Goal: Transaction & Acquisition: Obtain resource

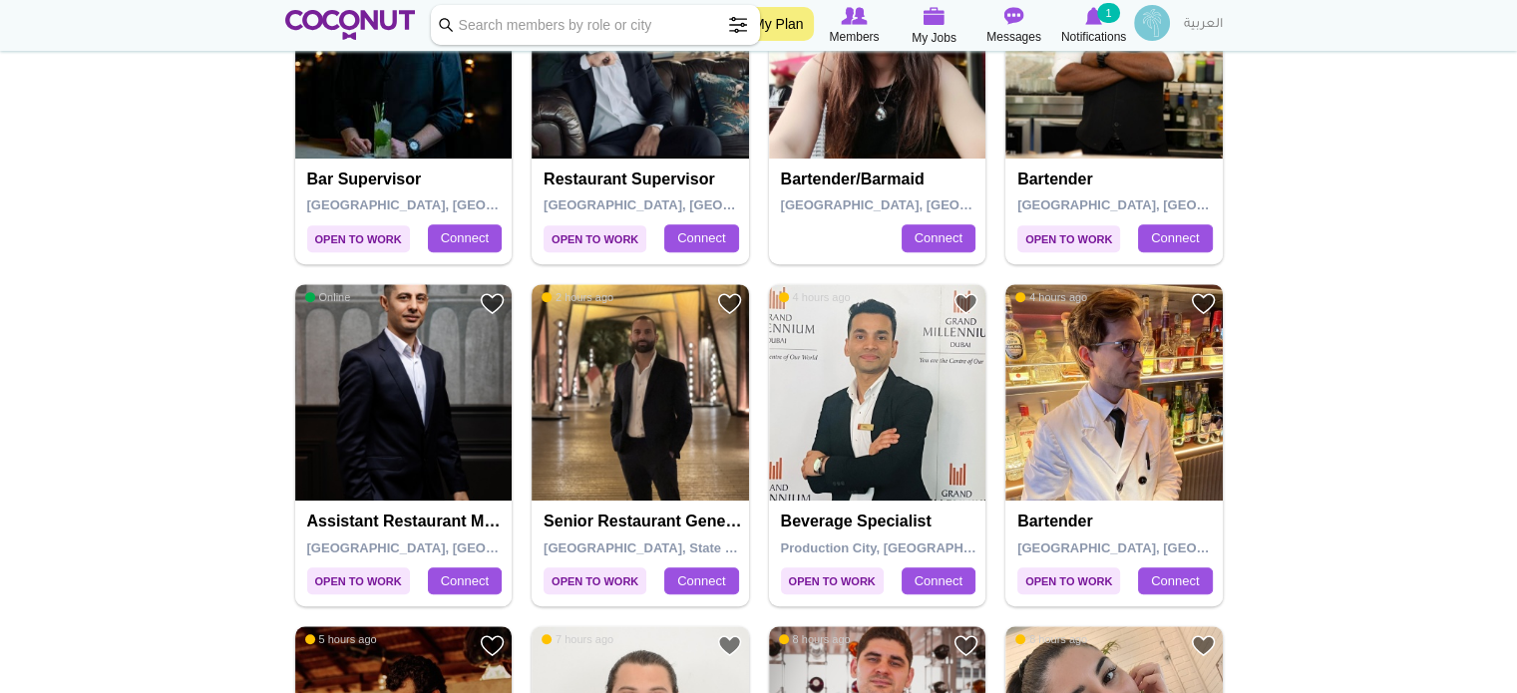
scroll to position [898, 0]
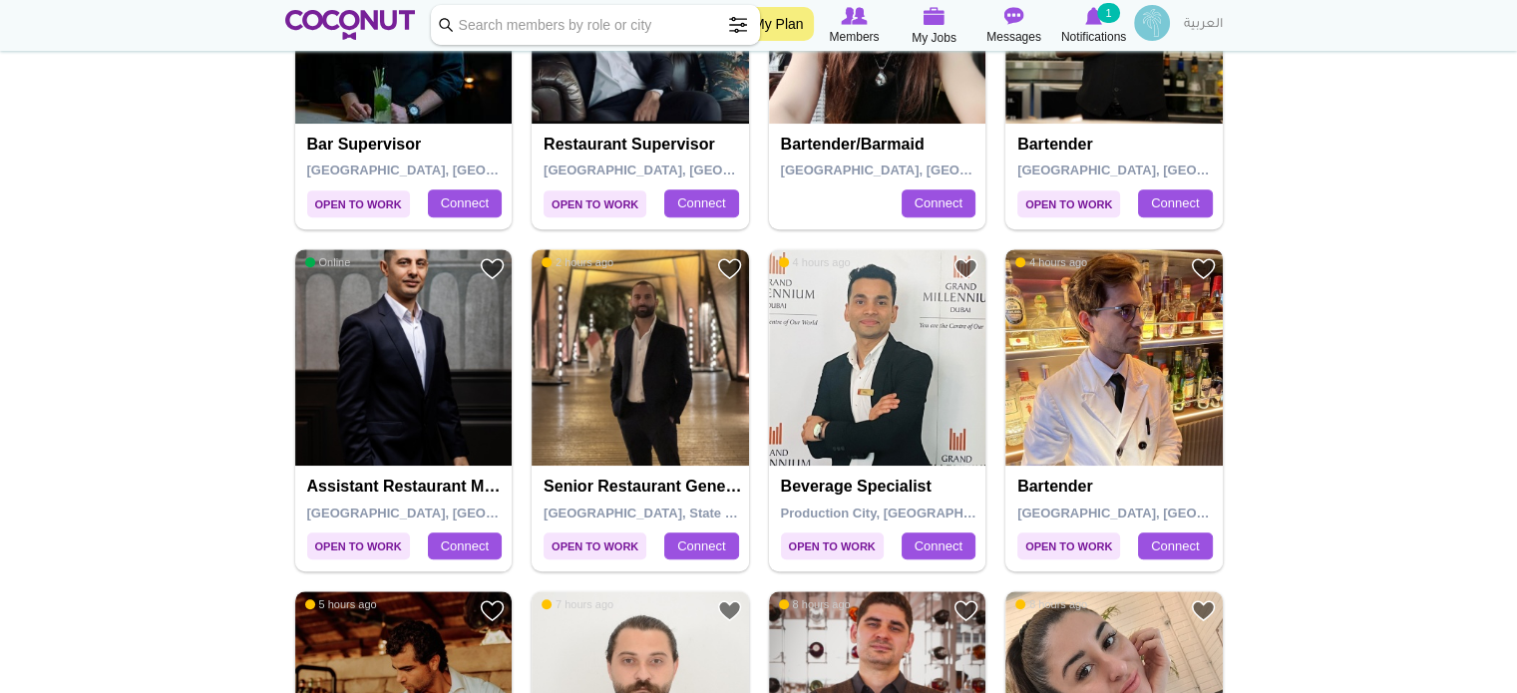
click at [1112, 387] on img at bounding box center [1113, 357] width 217 height 217
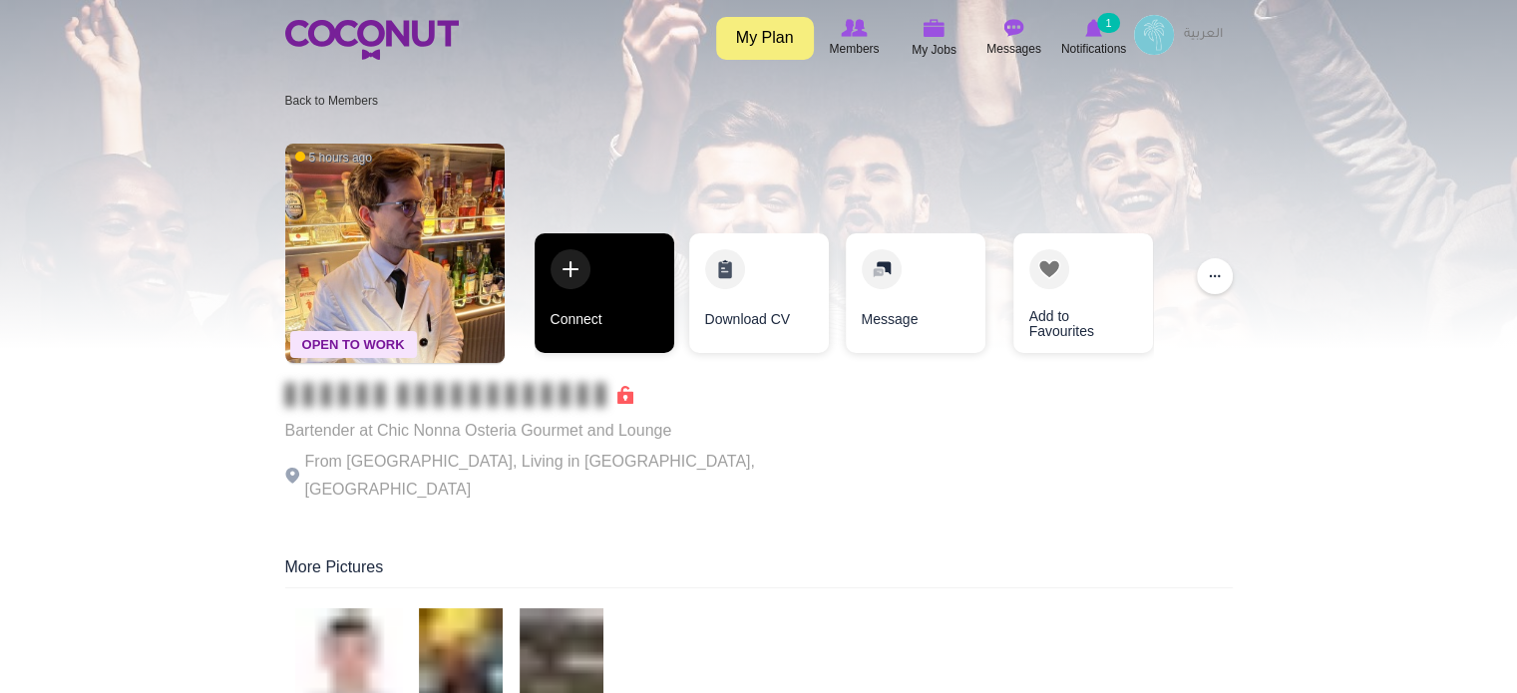
click at [625, 296] on link "Connect" at bounding box center [605, 293] width 140 height 120
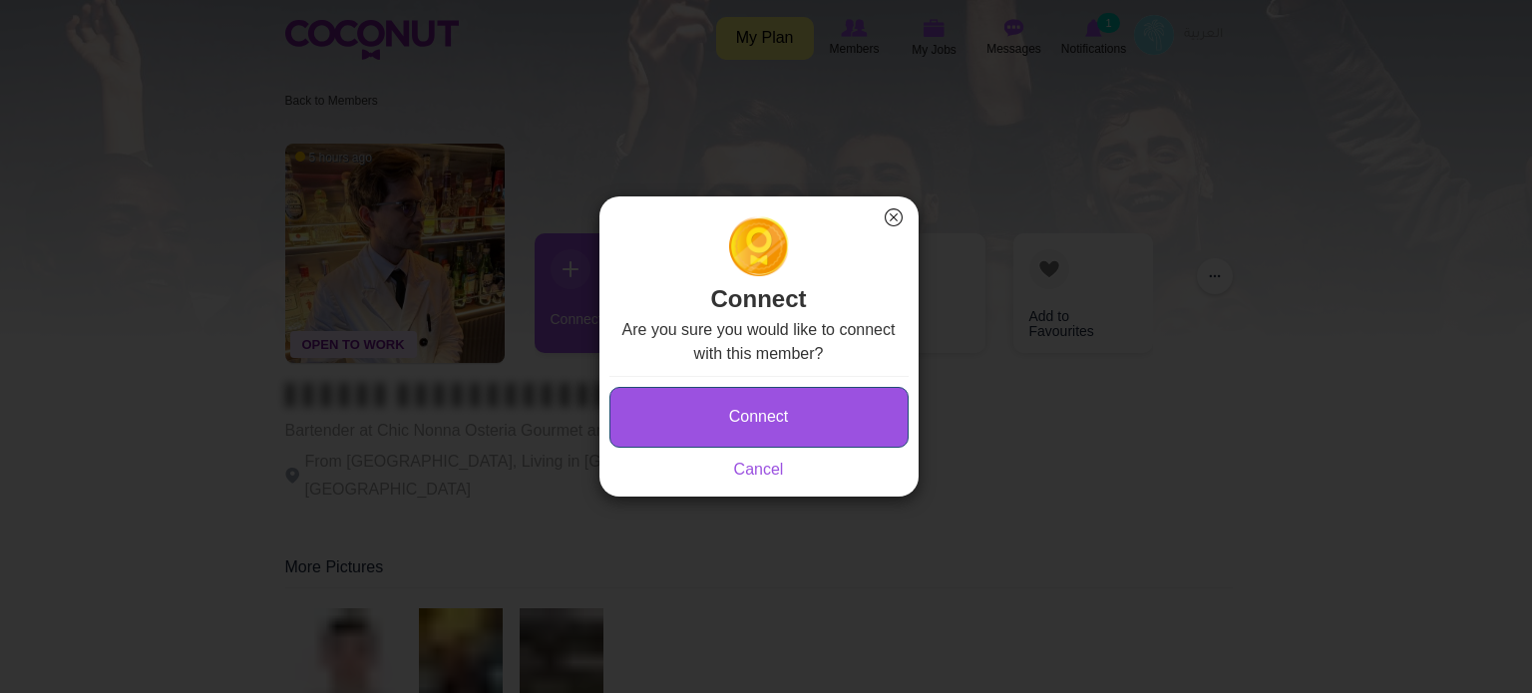
click at [678, 413] on button "Connect" at bounding box center [758, 417] width 299 height 61
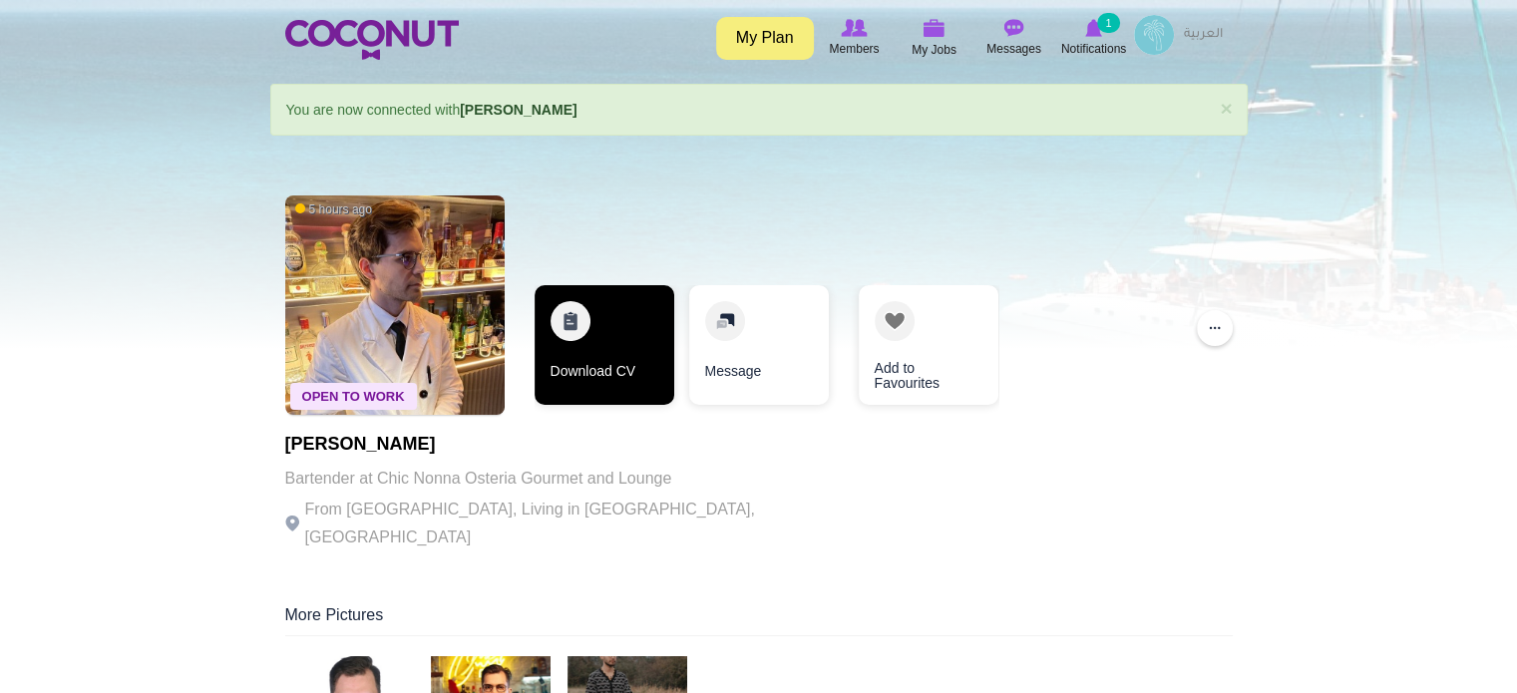
click at [585, 343] on link "Download CV" at bounding box center [605, 345] width 140 height 120
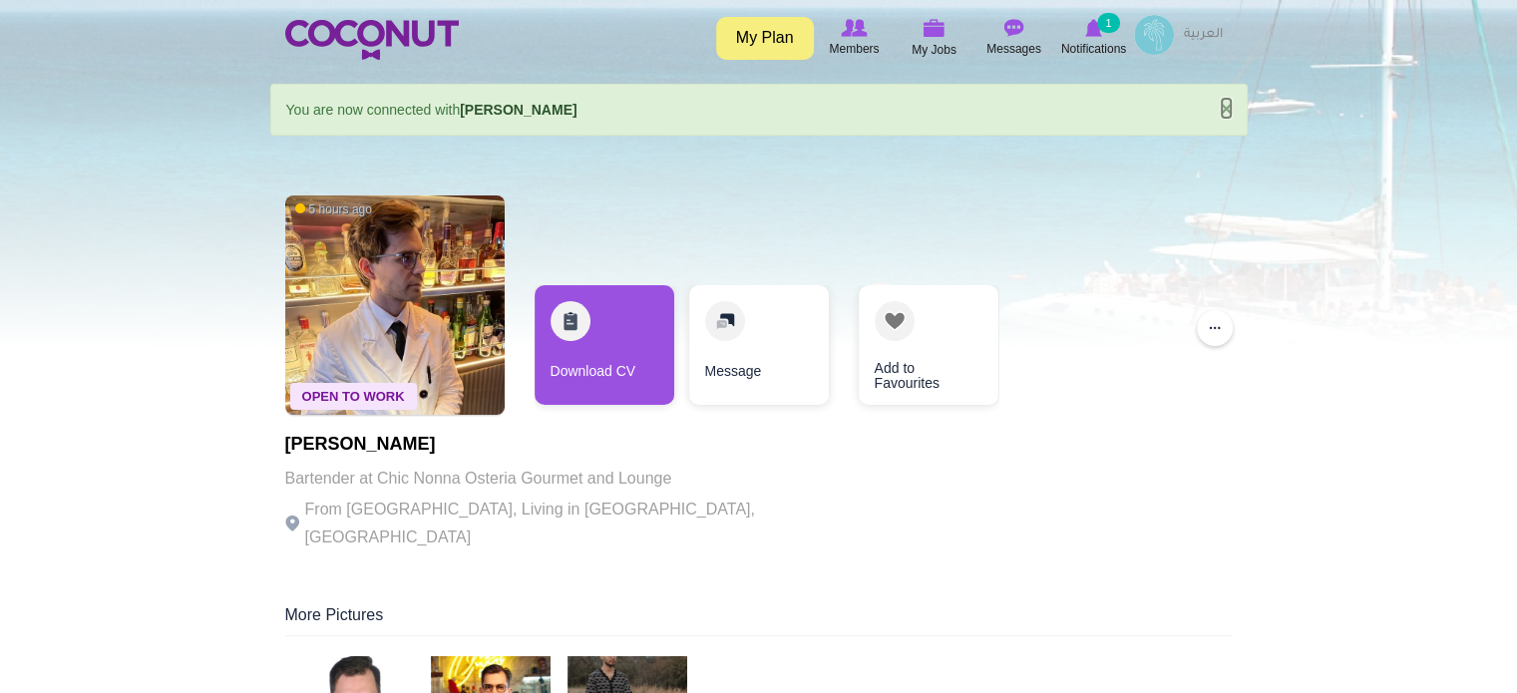
click at [1225, 107] on link "×" at bounding box center [1226, 108] width 12 height 21
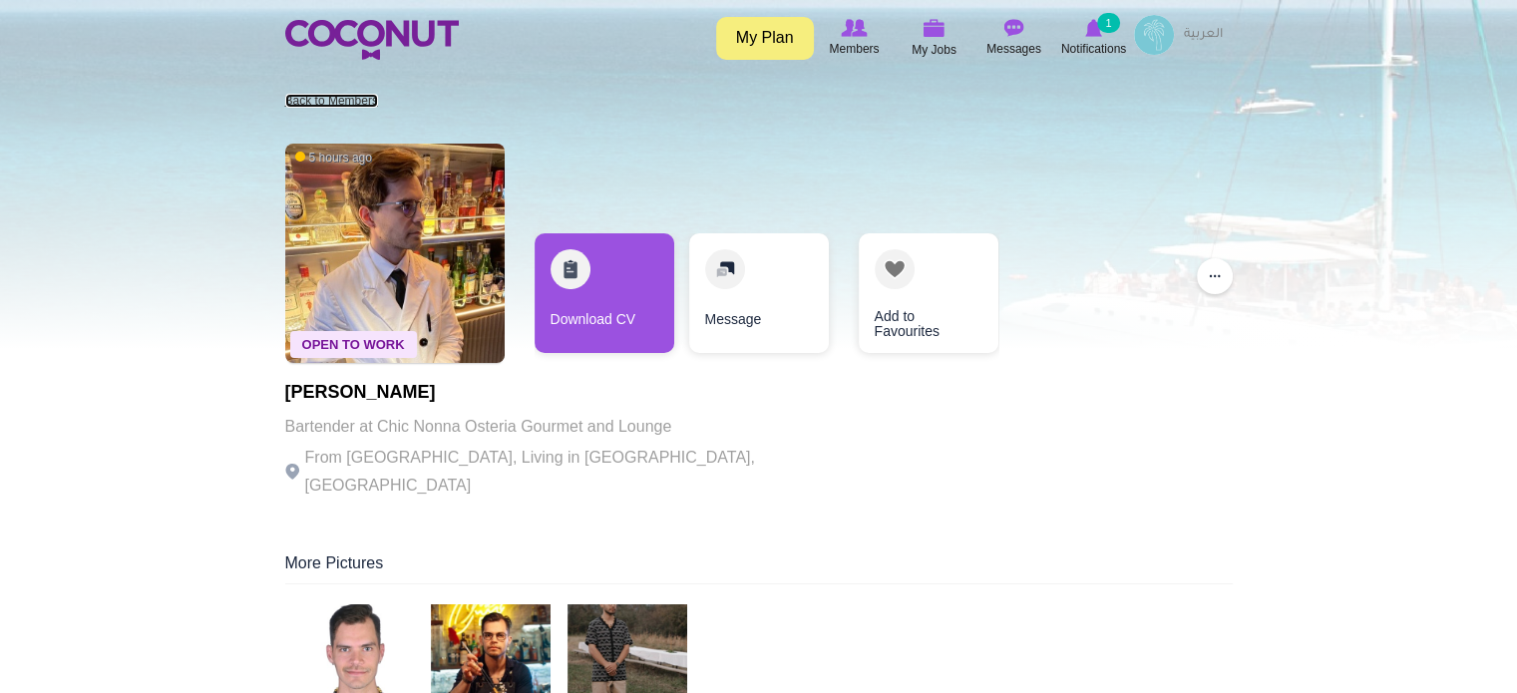
click at [344, 98] on link "Back to Members" at bounding box center [331, 101] width 93 height 14
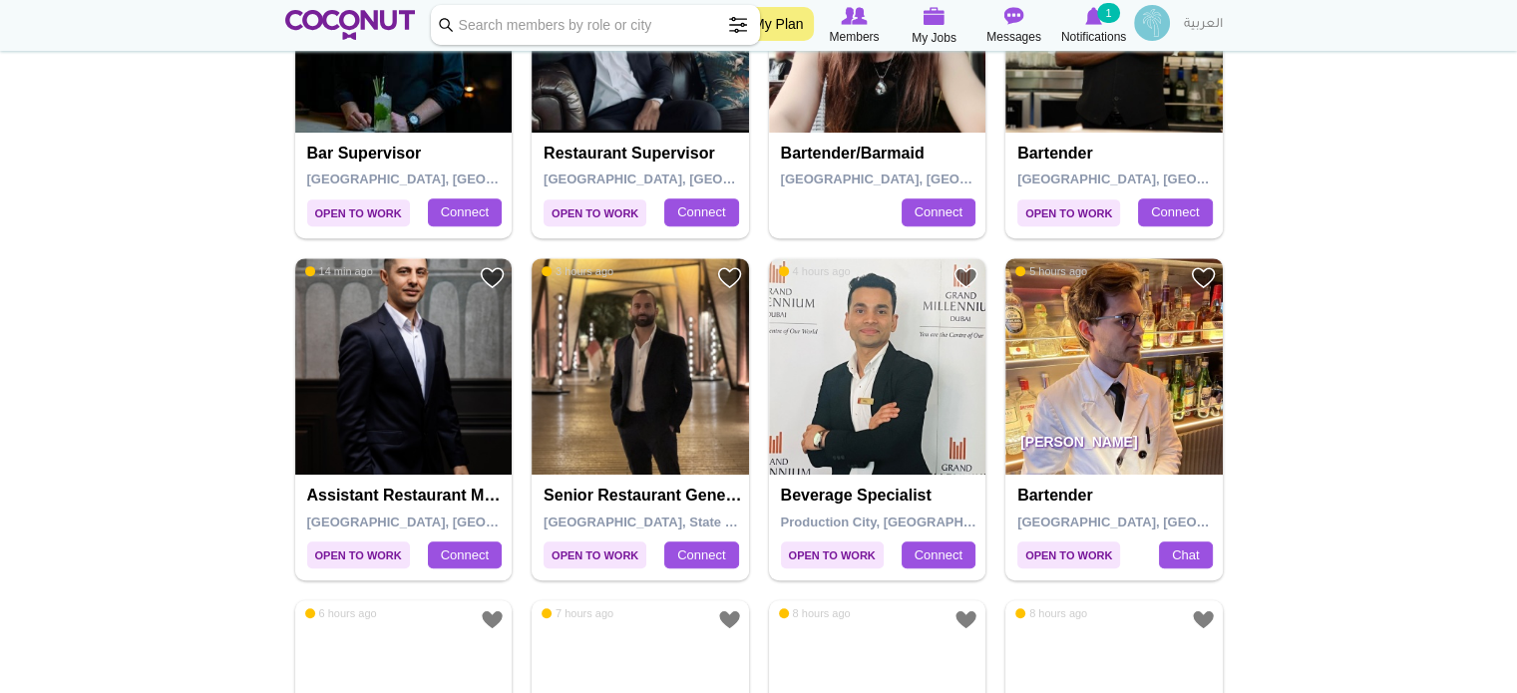
scroll to position [898, 0]
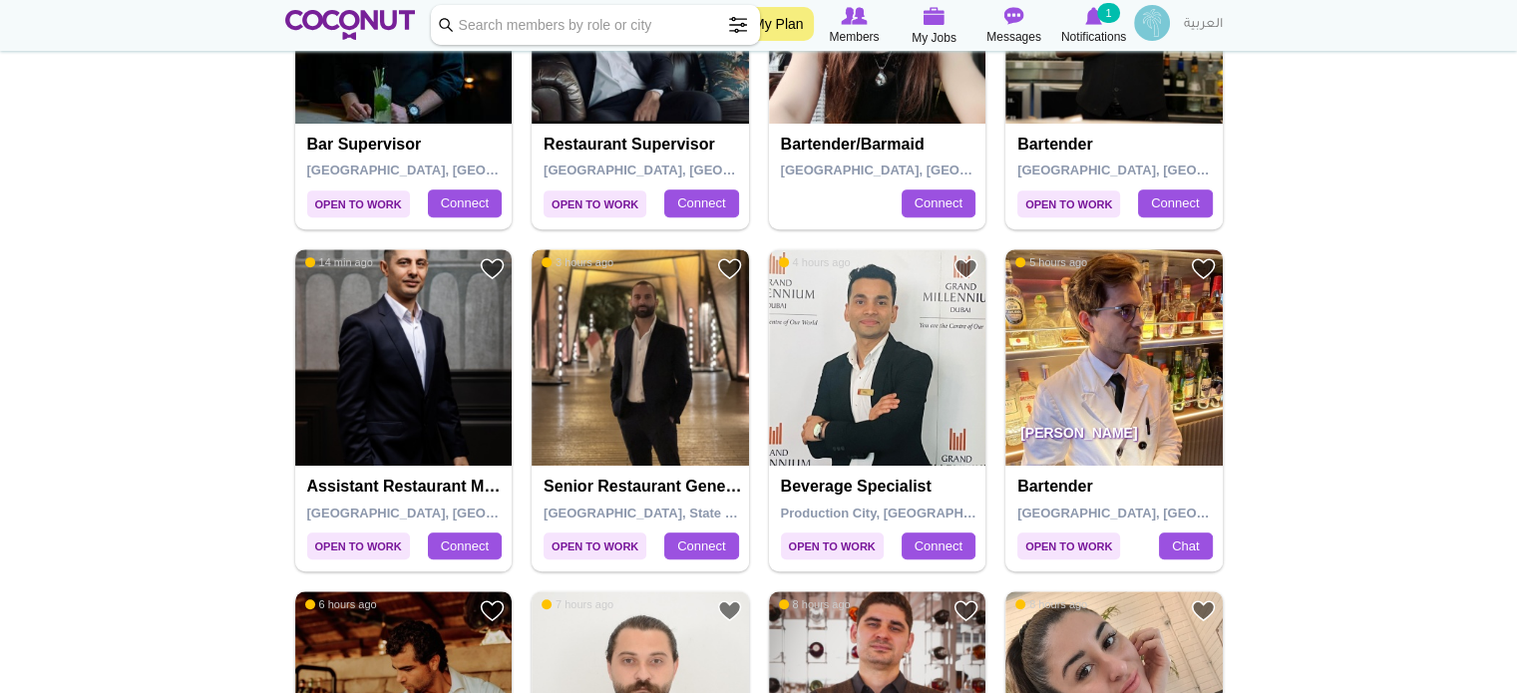
click at [668, 348] on img at bounding box center [640, 357] width 217 height 217
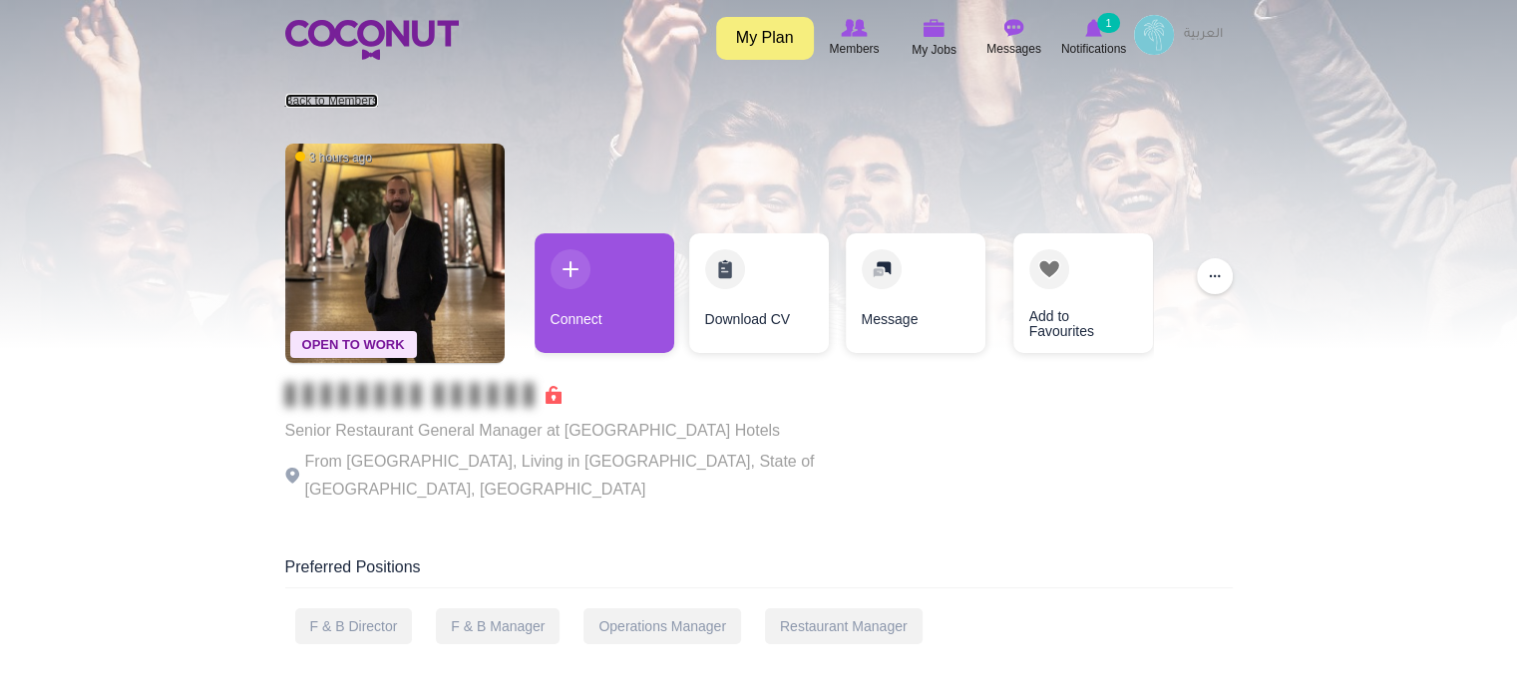
click at [347, 97] on link "Back to Members" at bounding box center [331, 101] width 93 height 14
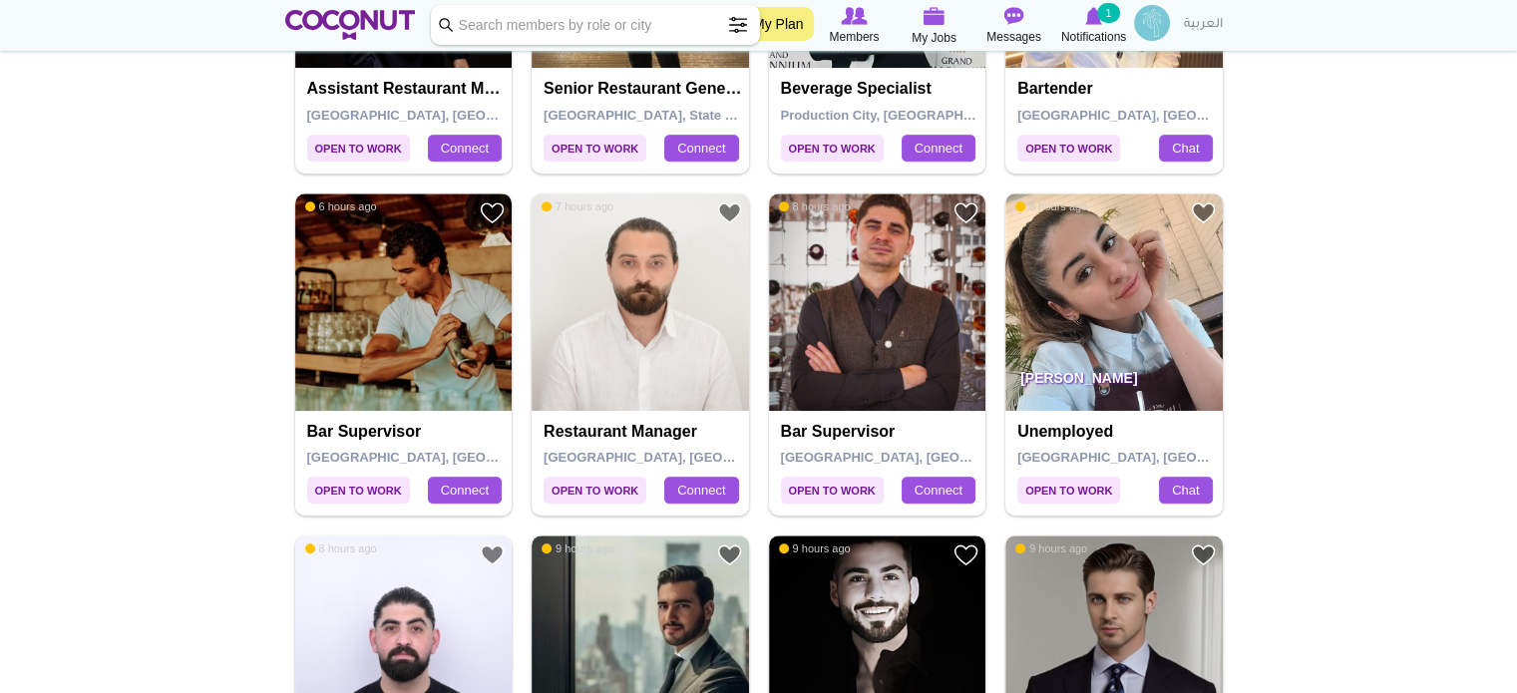
scroll to position [1297, 0]
click at [447, 335] on img at bounding box center [403, 301] width 217 height 217
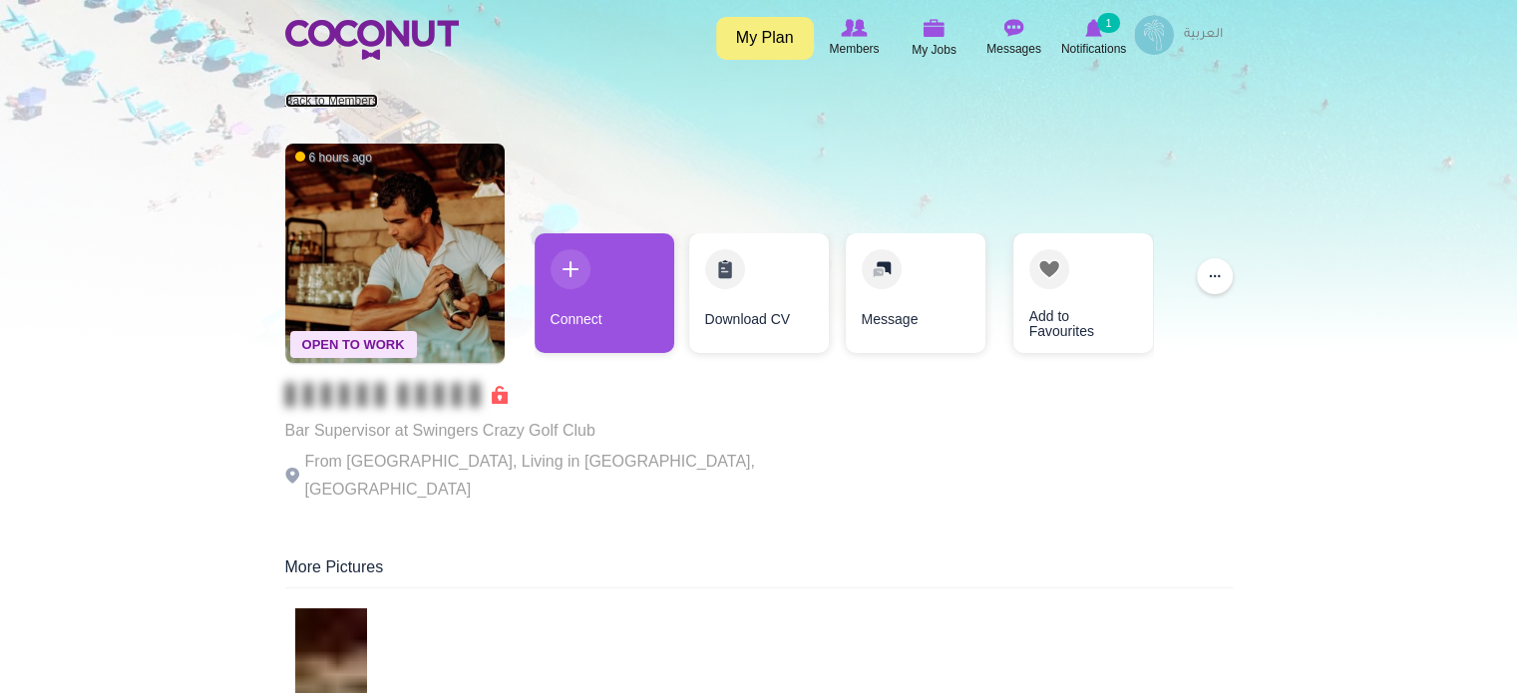
click at [336, 97] on link "Back to Members" at bounding box center [331, 101] width 93 height 14
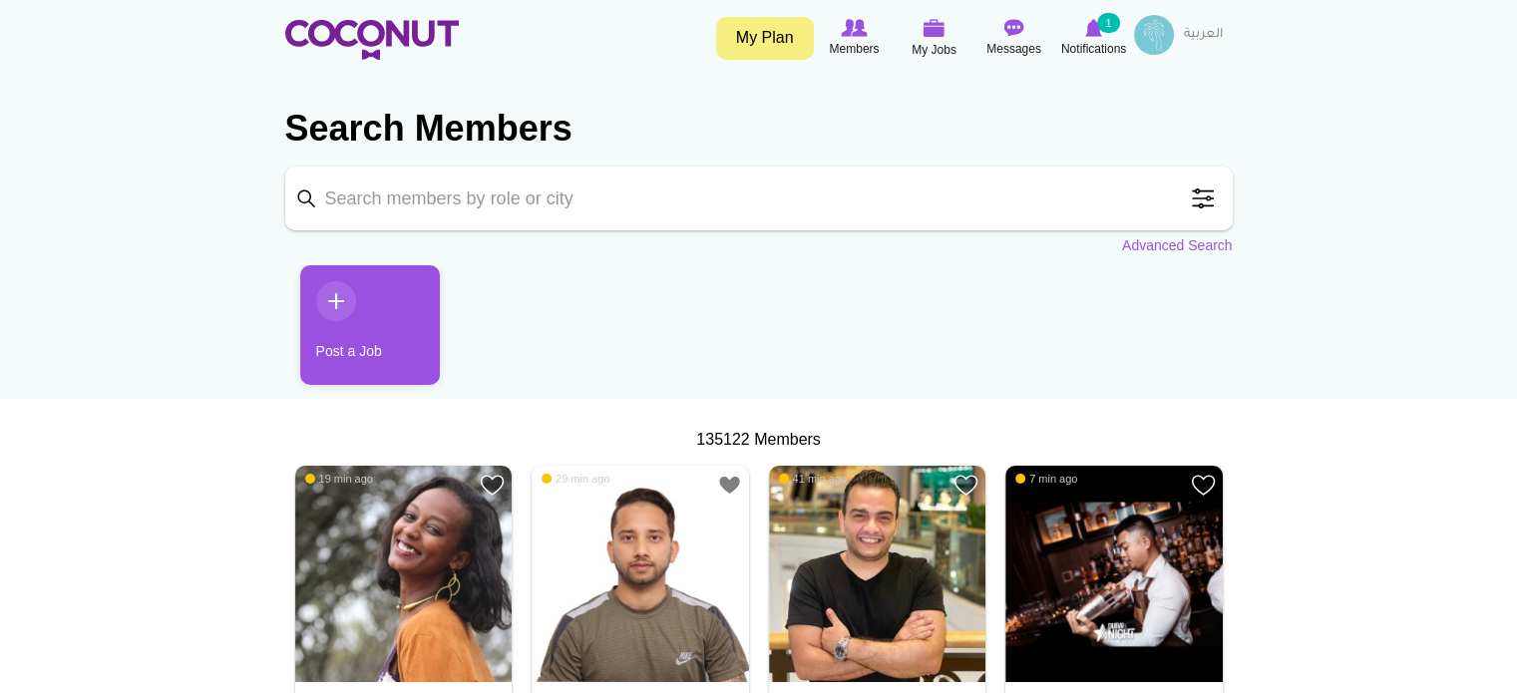
click at [1205, 201] on span at bounding box center [1203, 199] width 40 height 40
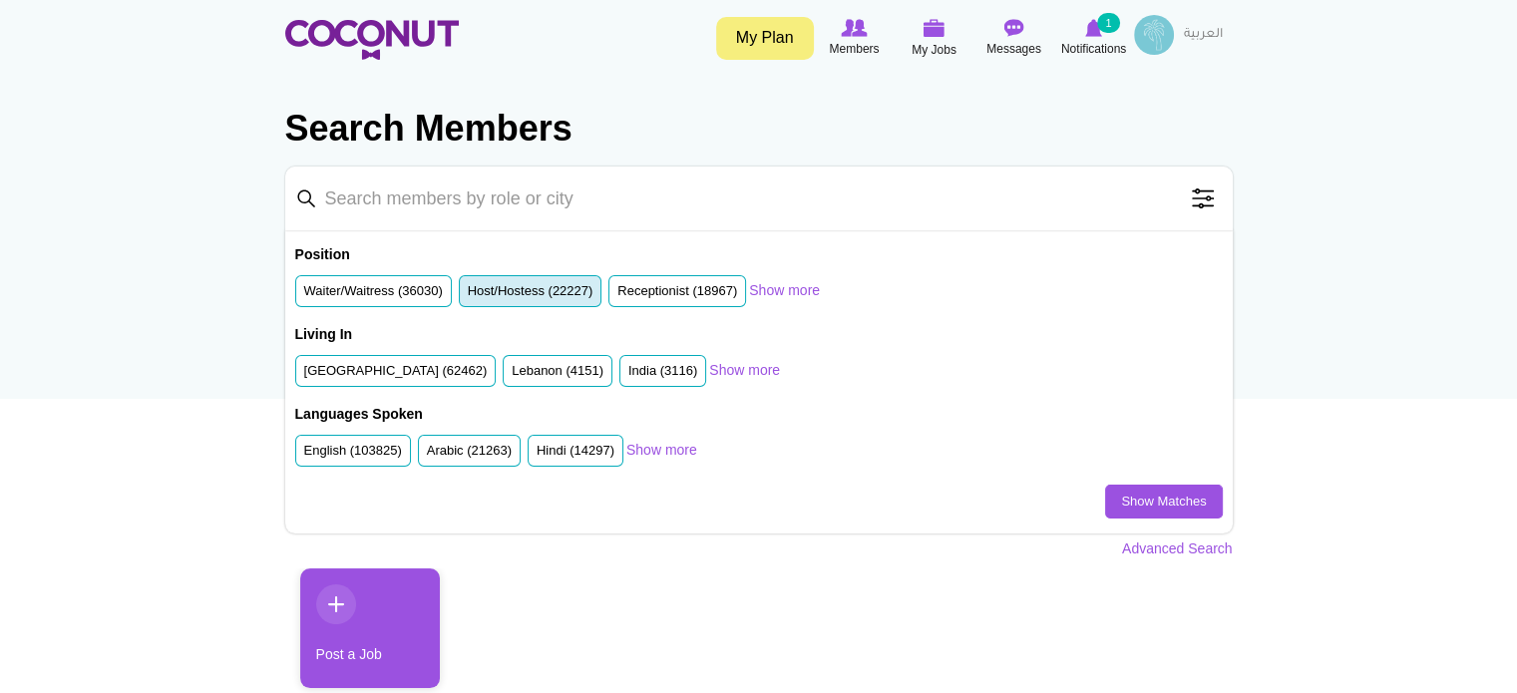
click at [540, 291] on label "Host/Hostess (22227)" at bounding box center [531, 291] width 126 height 19
click at [468, 295] on input "Host/Hostess (22227)" at bounding box center [468, 295] width 0 height 0
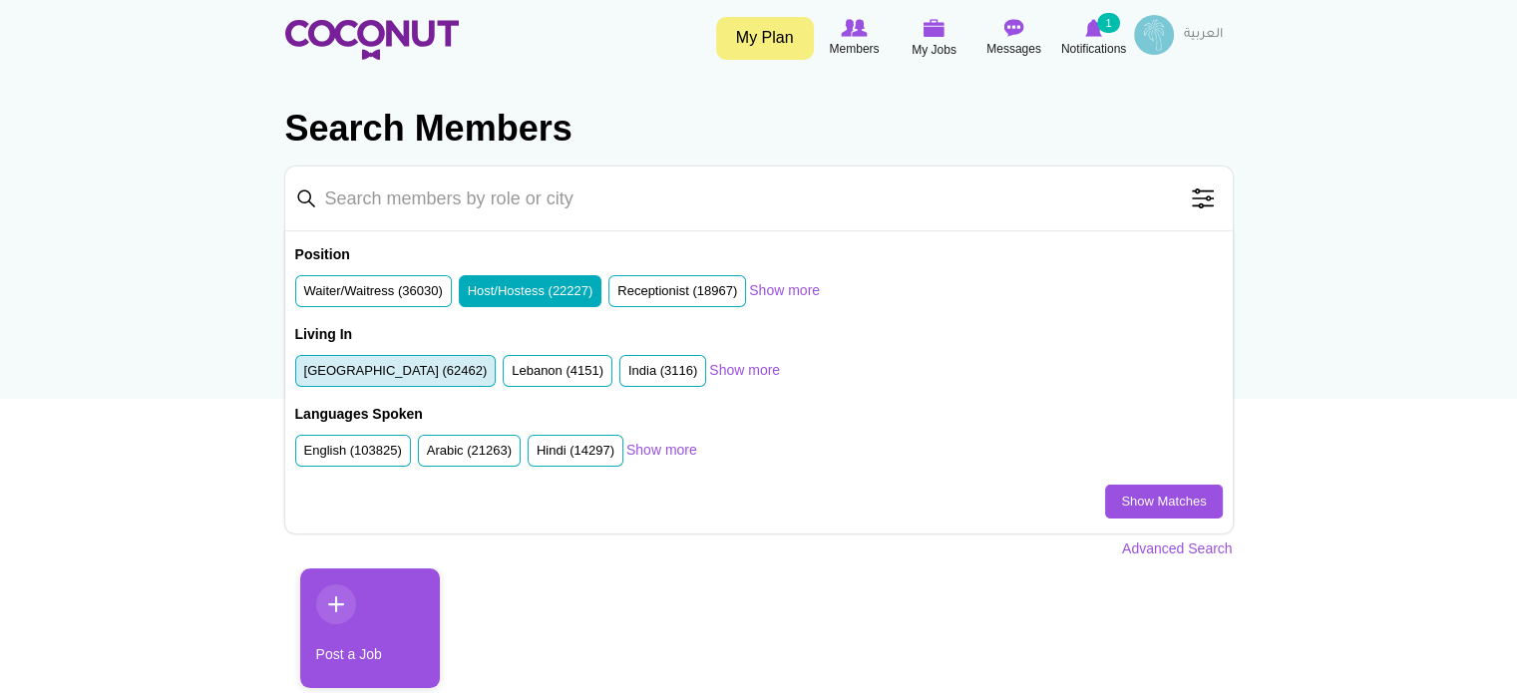
click at [373, 371] on label "United Arab Emirates (62462)" at bounding box center [396, 371] width 184 height 19
click at [304, 375] on input "United Arab Emirates (62462)" at bounding box center [304, 375] width 0 height 0
click at [1148, 500] on link "Show Matches" at bounding box center [1163, 502] width 117 height 34
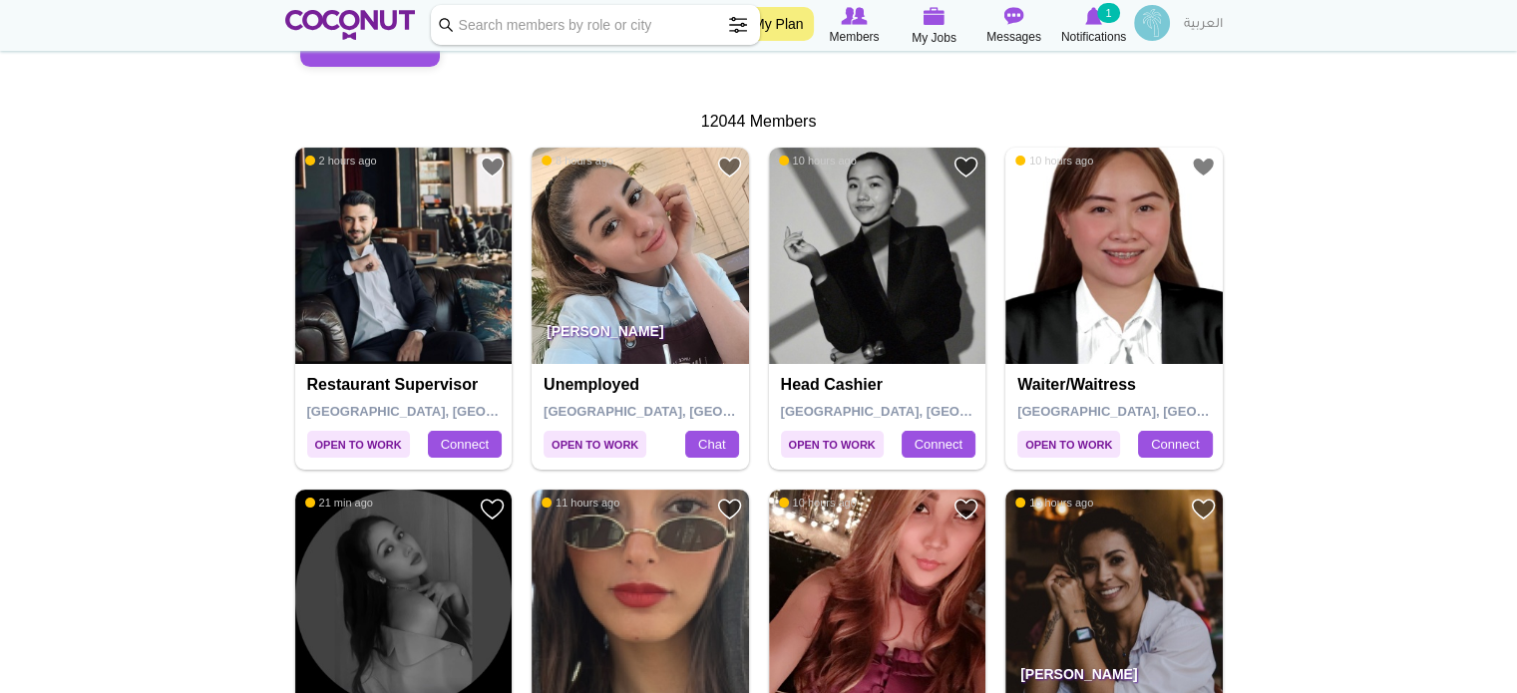
scroll to position [399, 0]
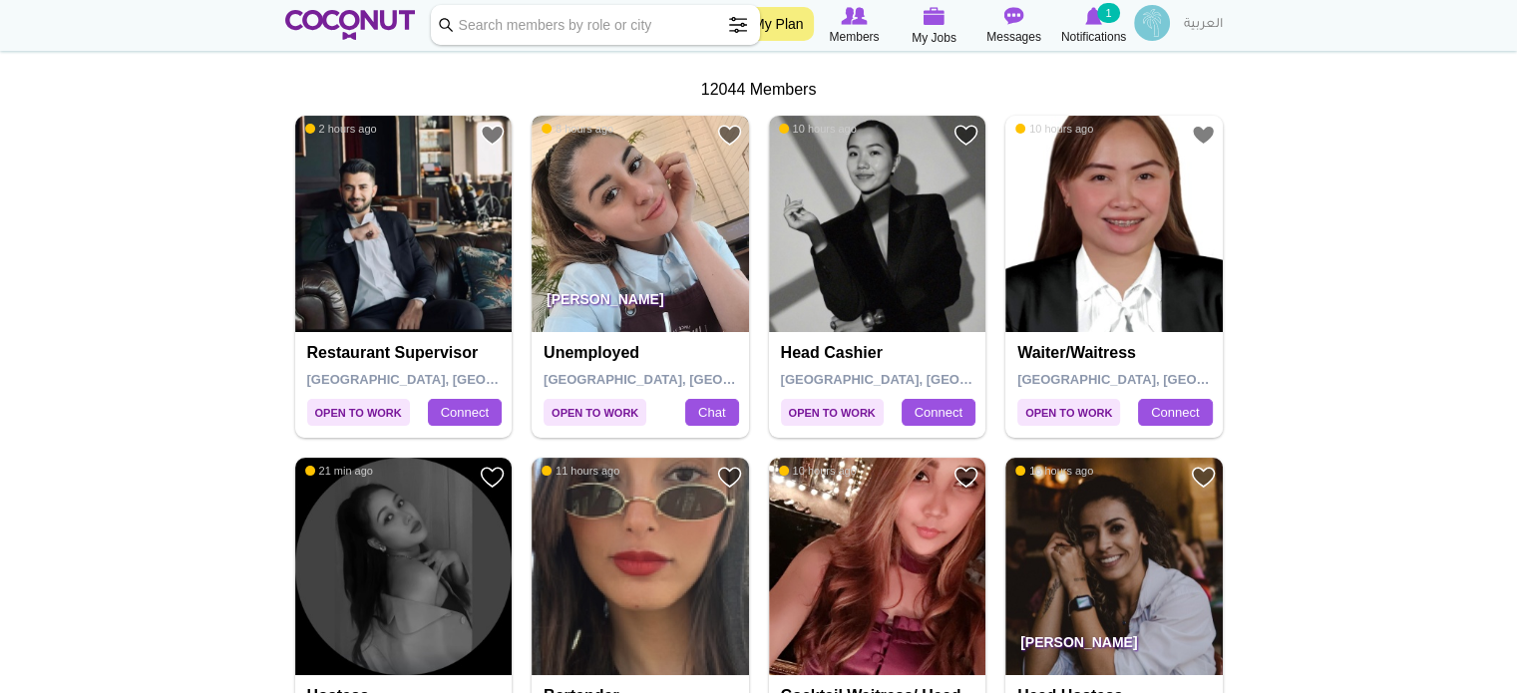
click at [682, 254] on img at bounding box center [640, 224] width 217 height 217
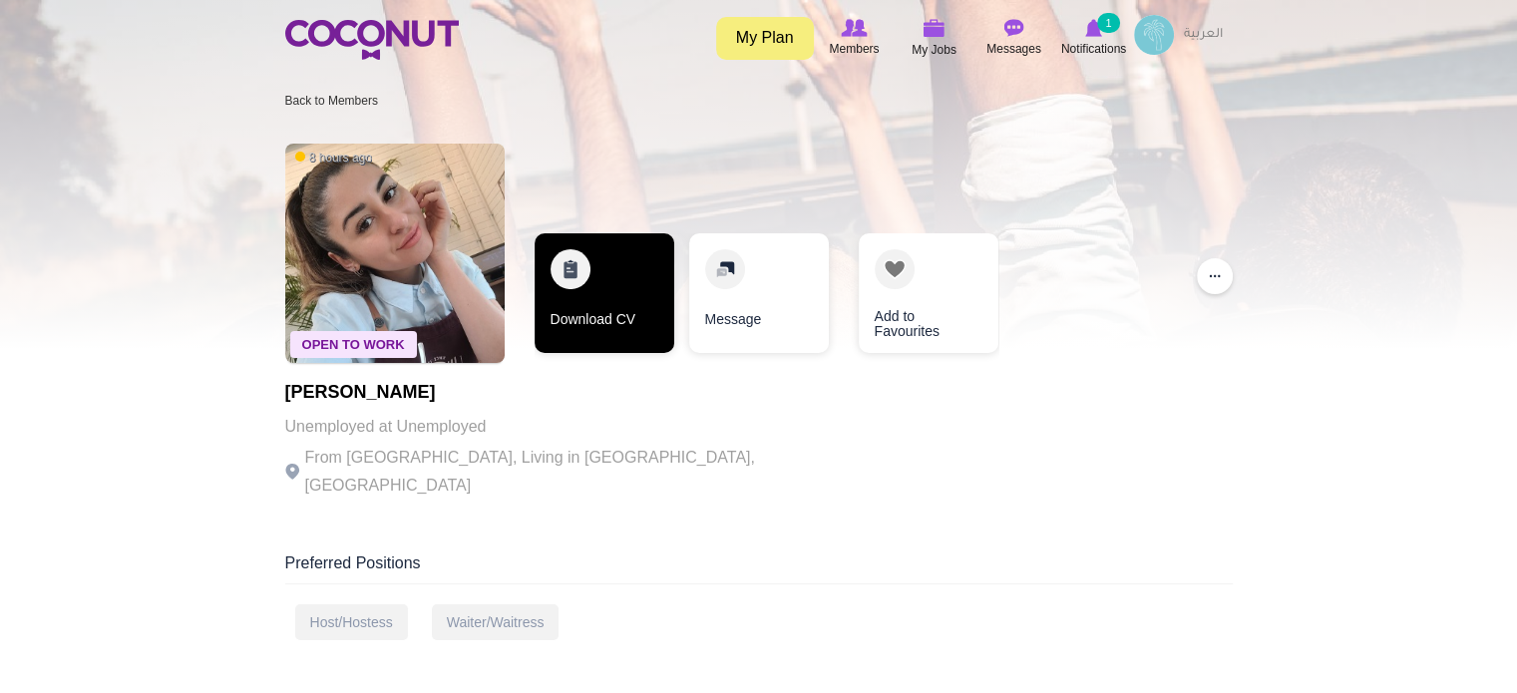
click at [612, 314] on link "Download CV" at bounding box center [605, 293] width 140 height 120
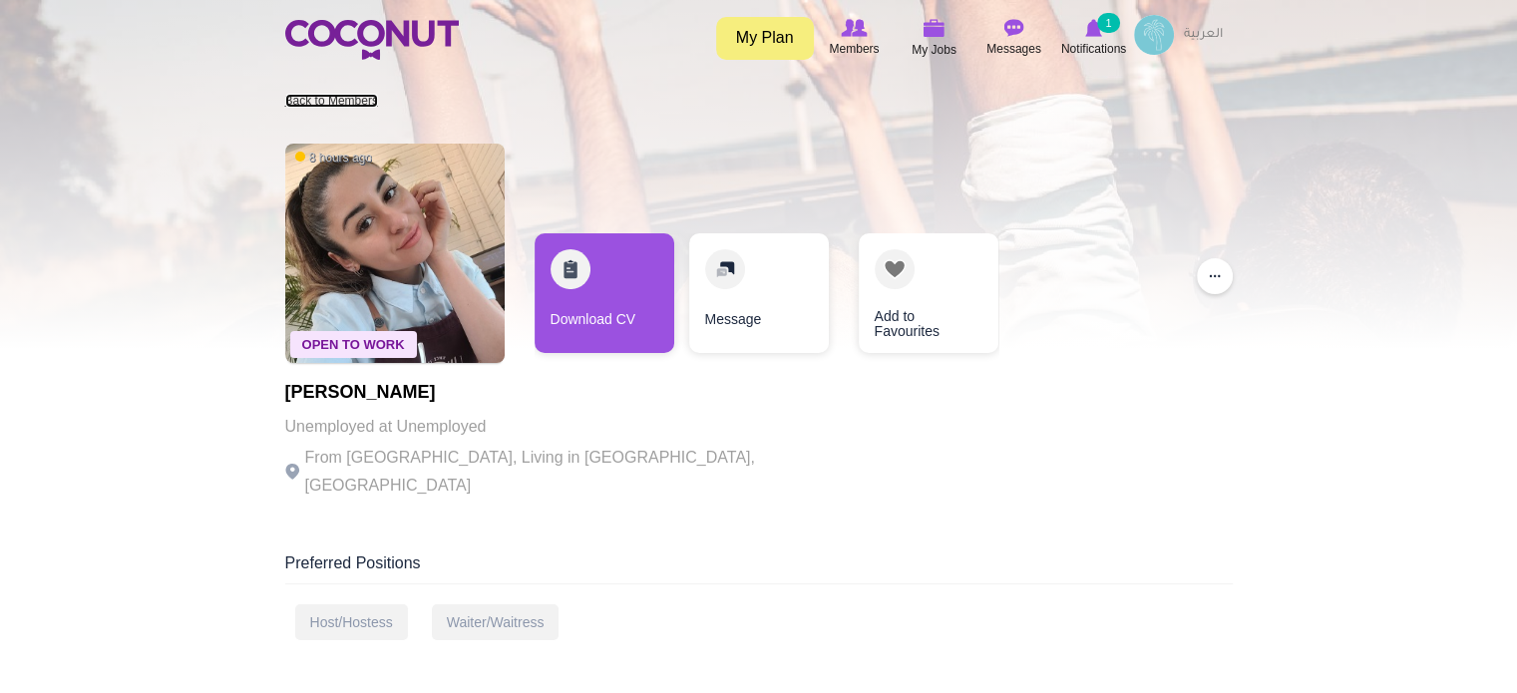
click at [352, 101] on link "Back to Members" at bounding box center [331, 101] width 93 height 14
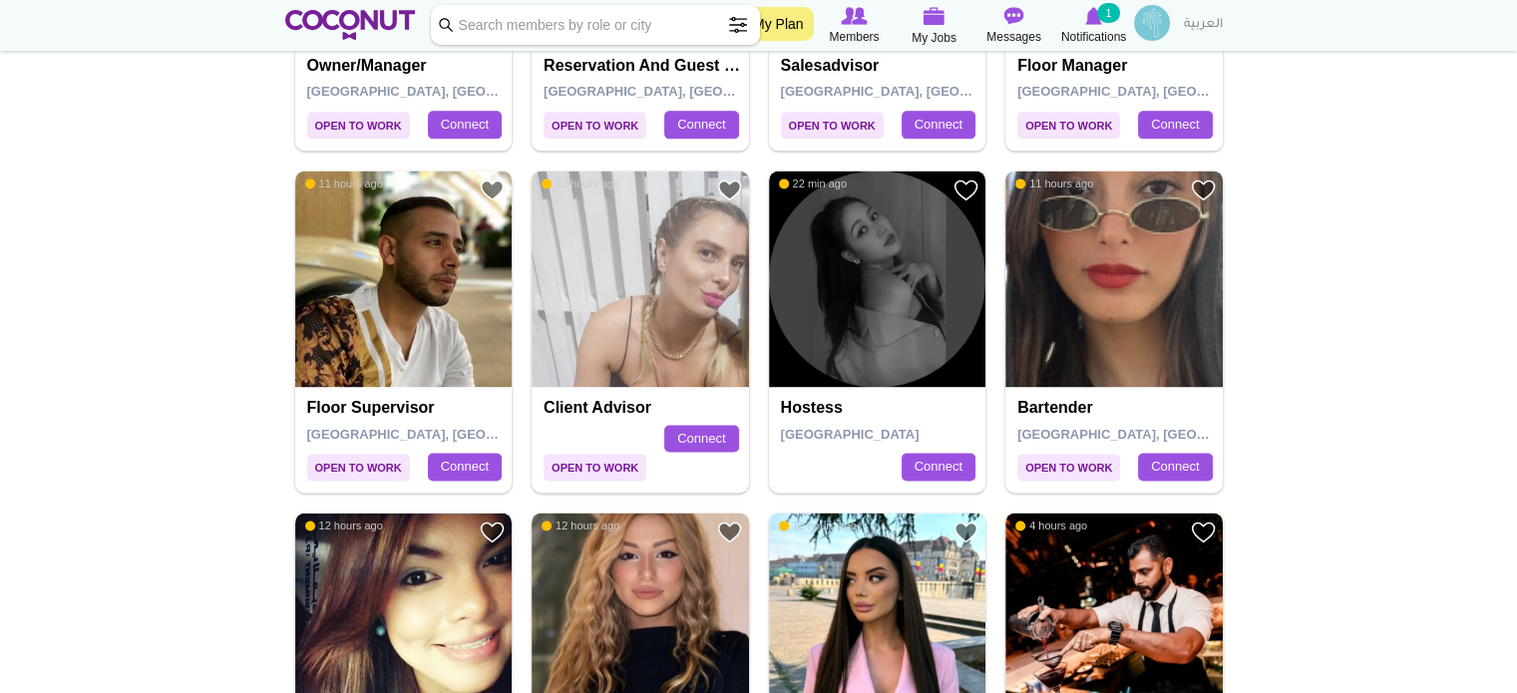
scroll to position [2693, 0]
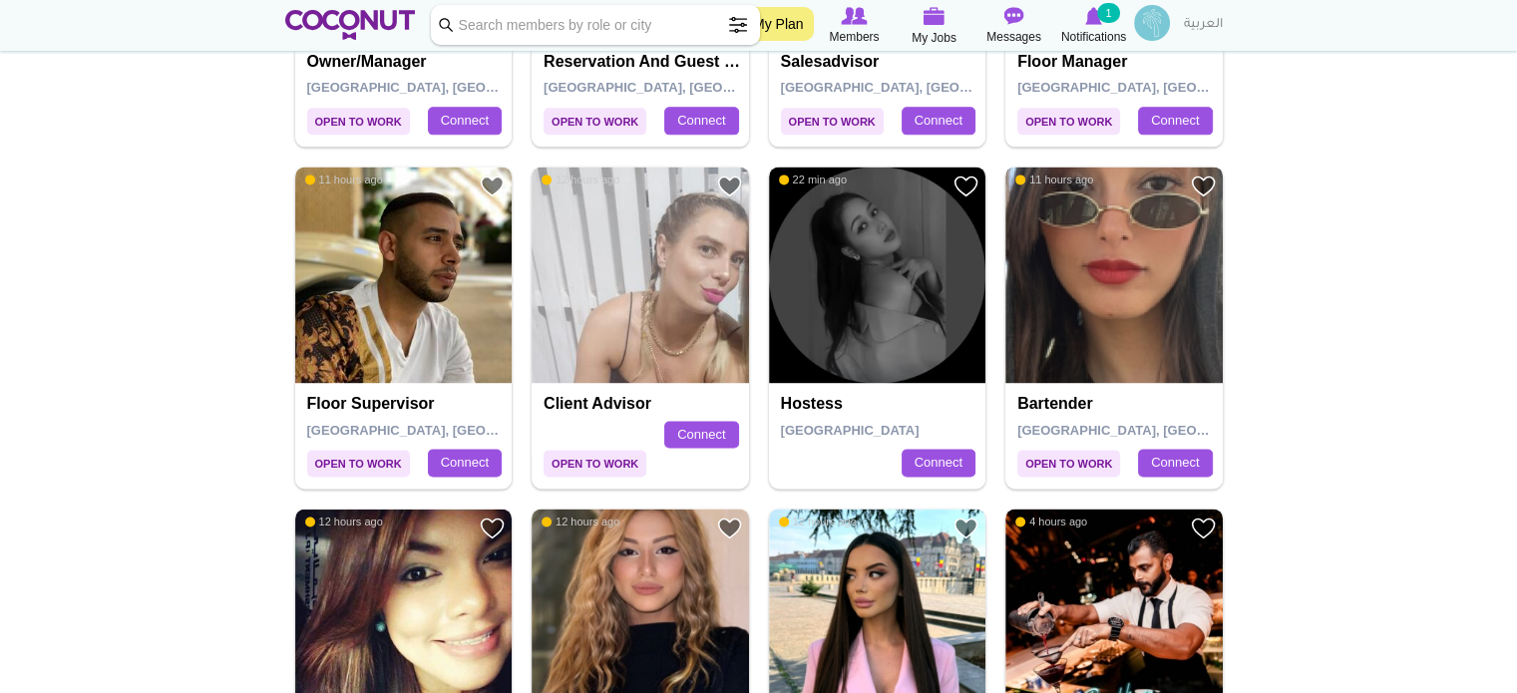
click at [1106, 274] on img at bounding box center [1113, 275] width 217 height 217
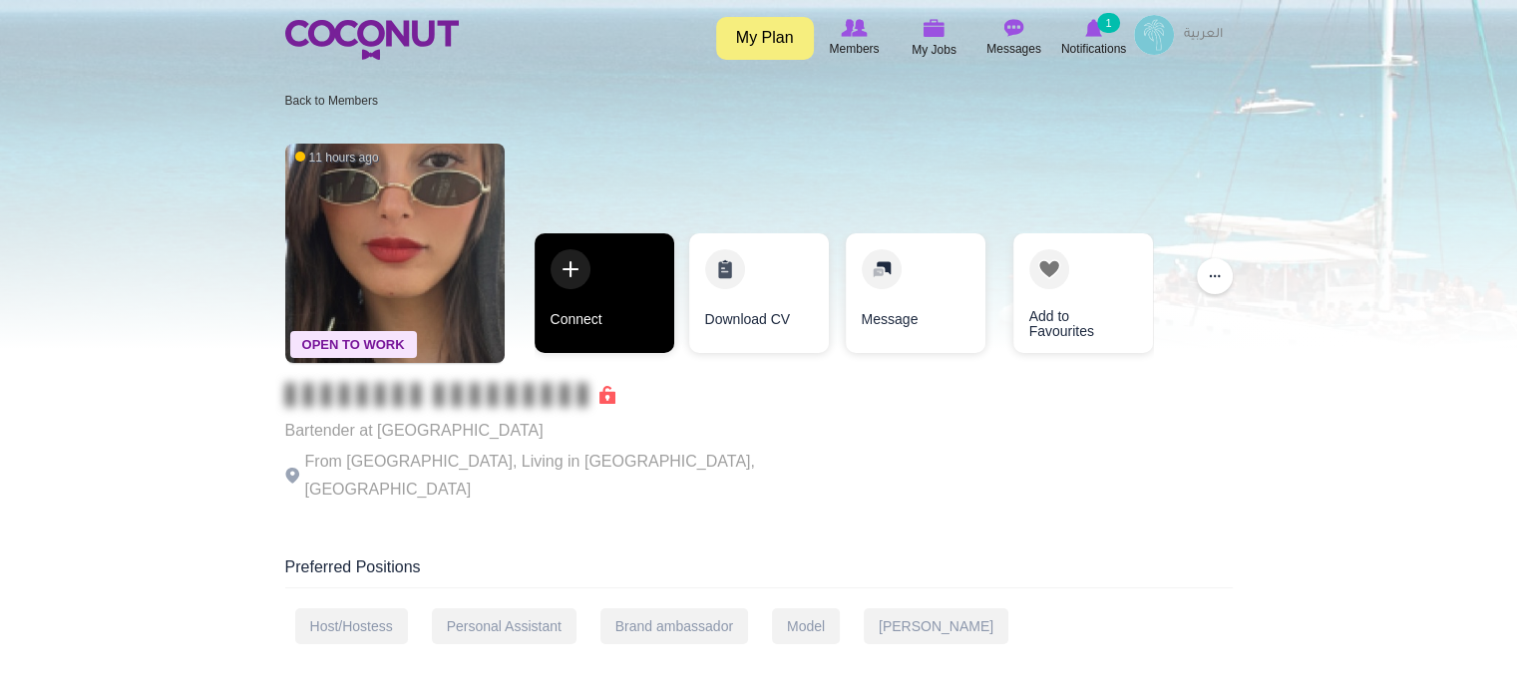
click at [586, 320] on link "Connect" at bounding box center [605, 293] width 140 height 120
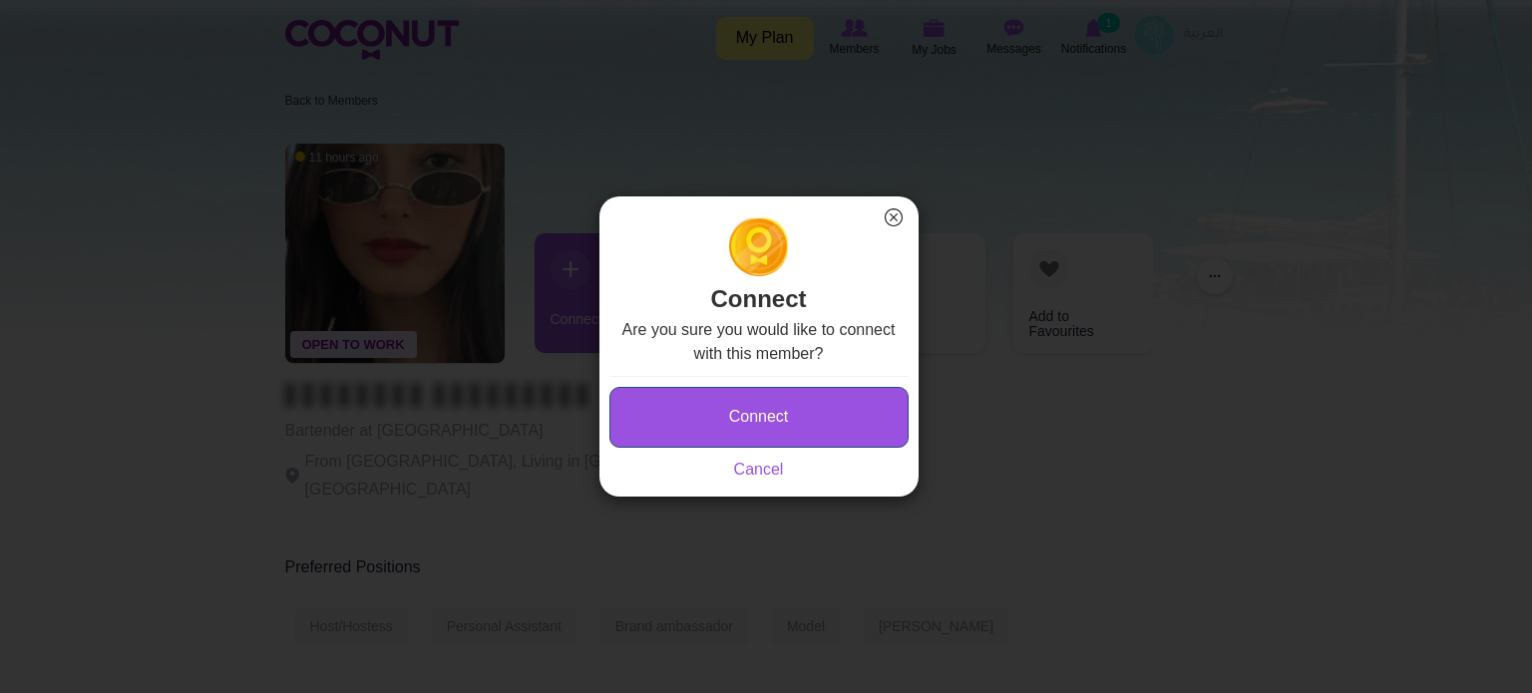
click at [694, 406] on button "Connect" at bounding box center [758, 417] width 299 height 61
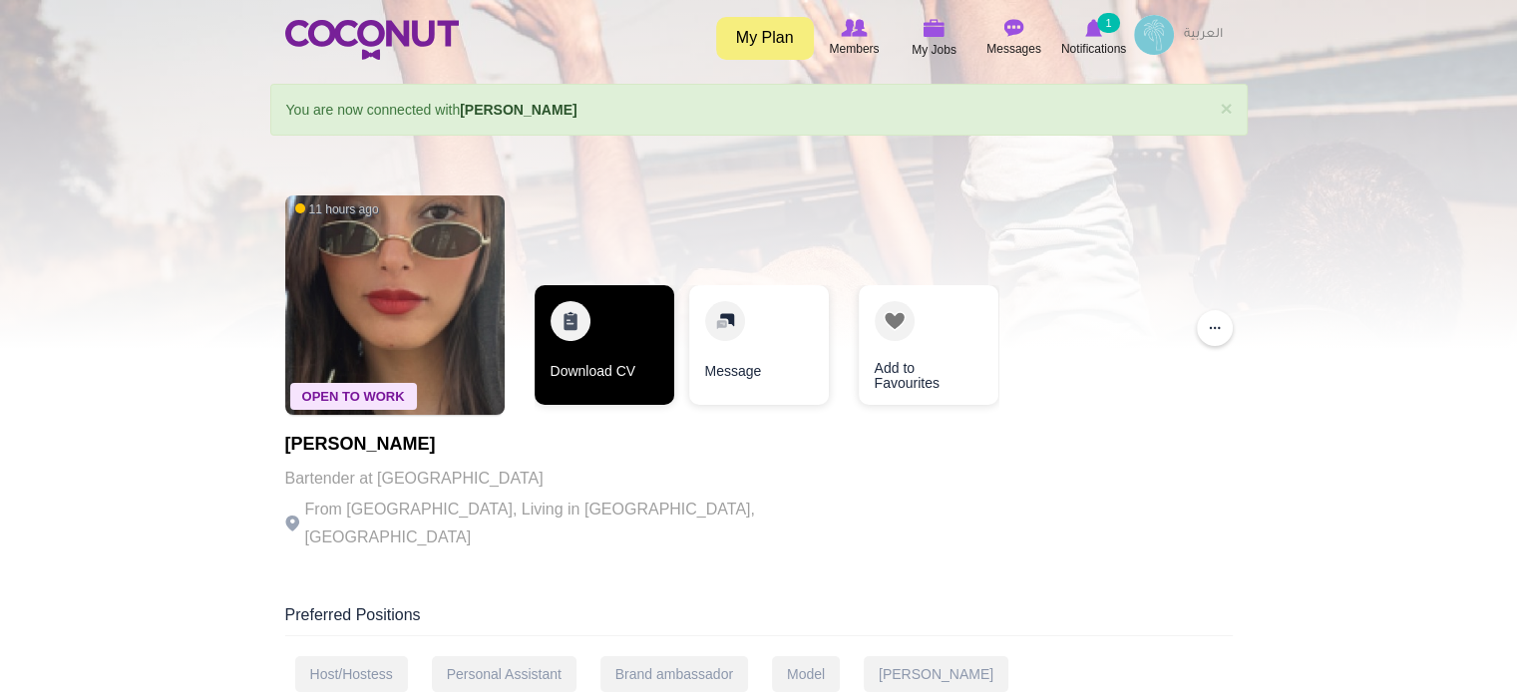
click at [650, 366] on link "Download CV" at bounding box center [605, 345] width 140 height 120
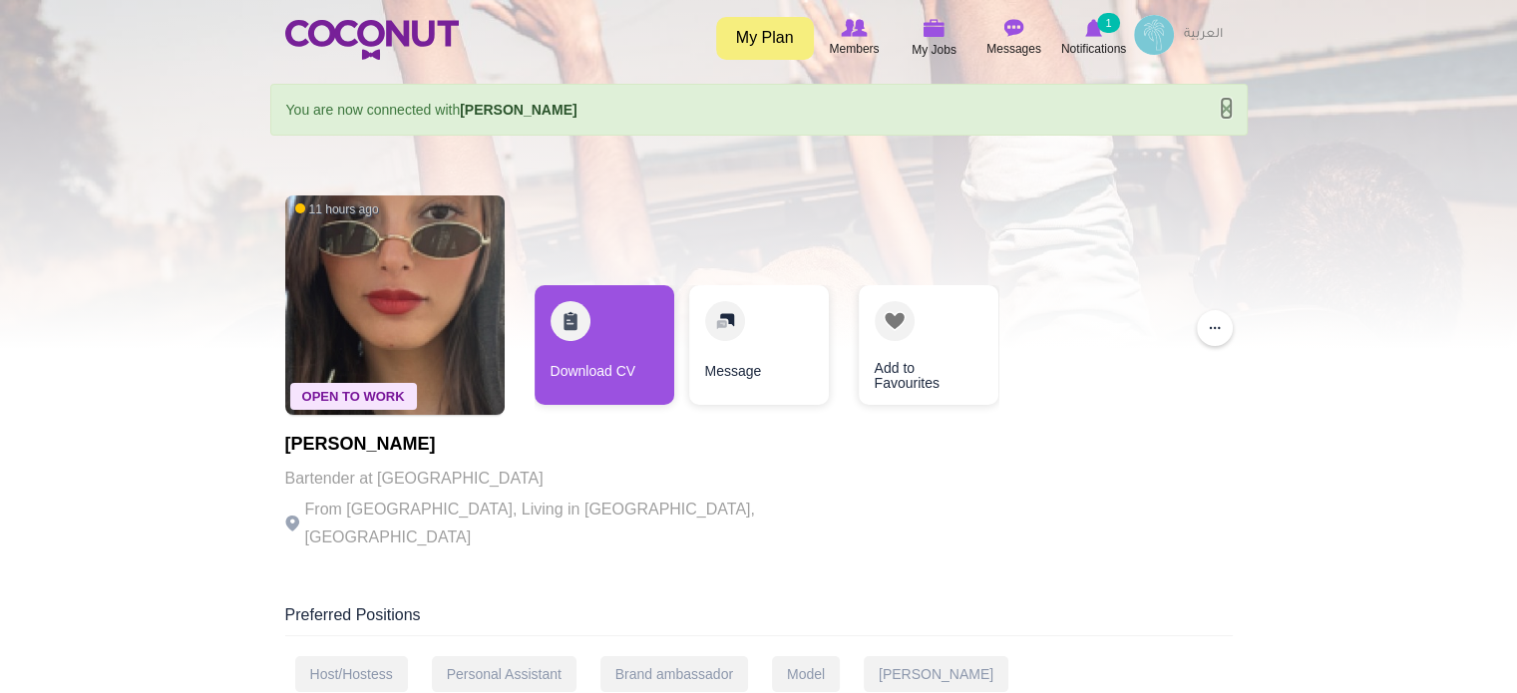
click at [1228, 111] on link "×" at bounding box center [1226, 108] width 12 height 21
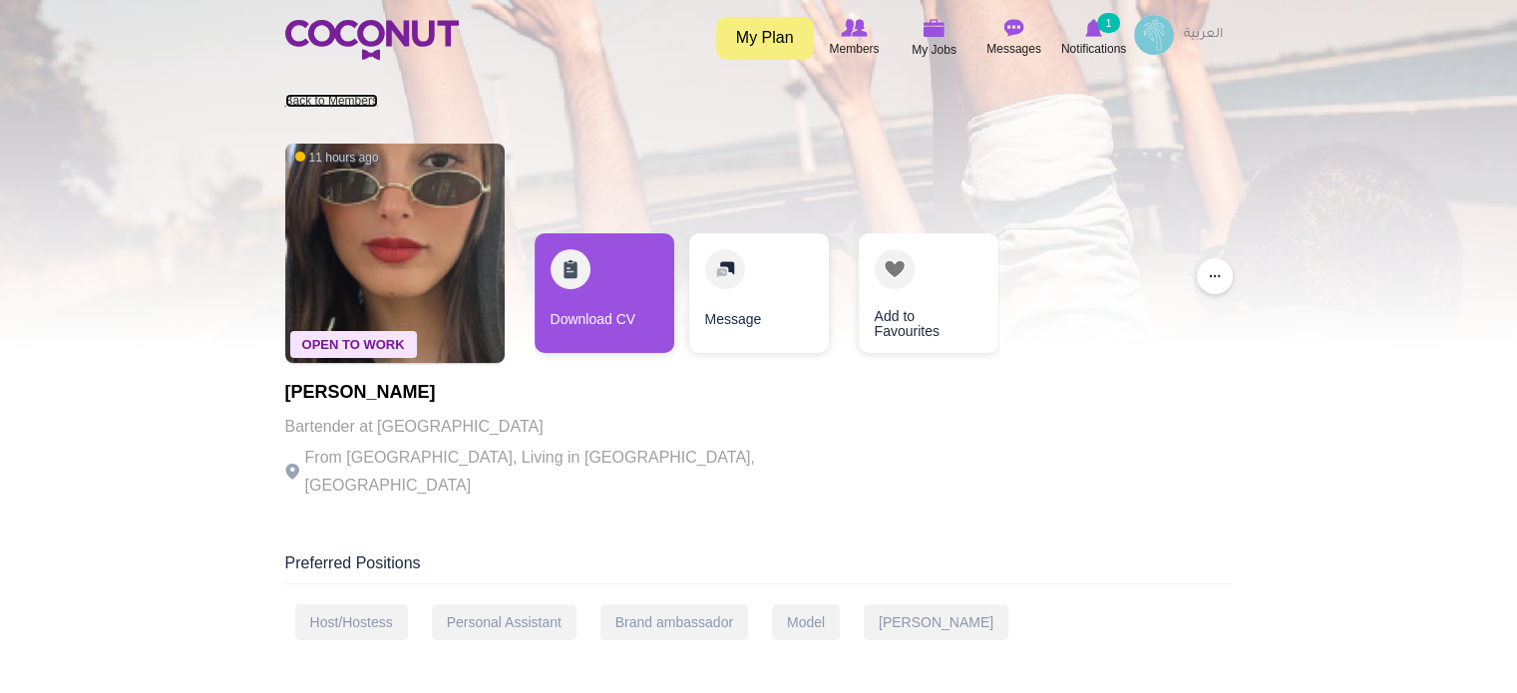
click at [324, 97] on link "Back to Members" at bounding box center [331, 101] width 93 height 14
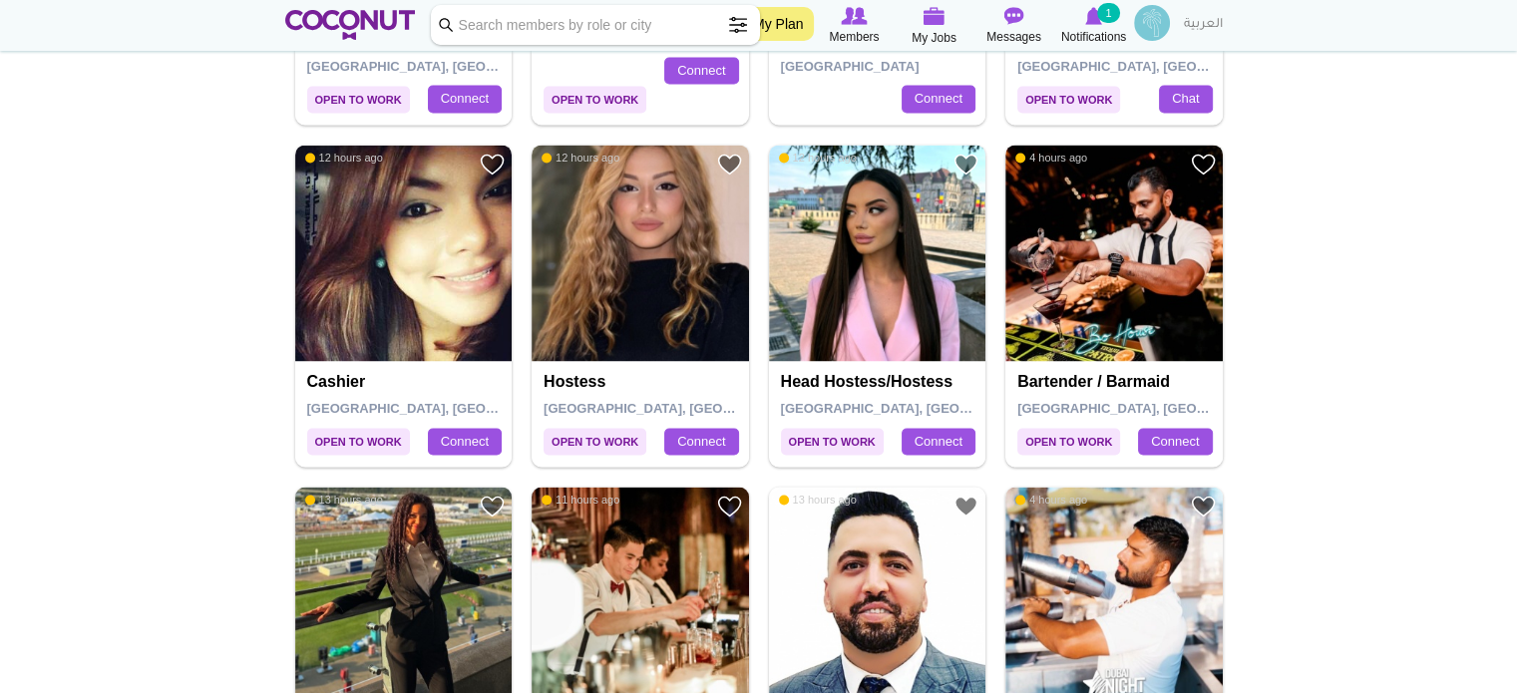
scroll to position [3092, 0]
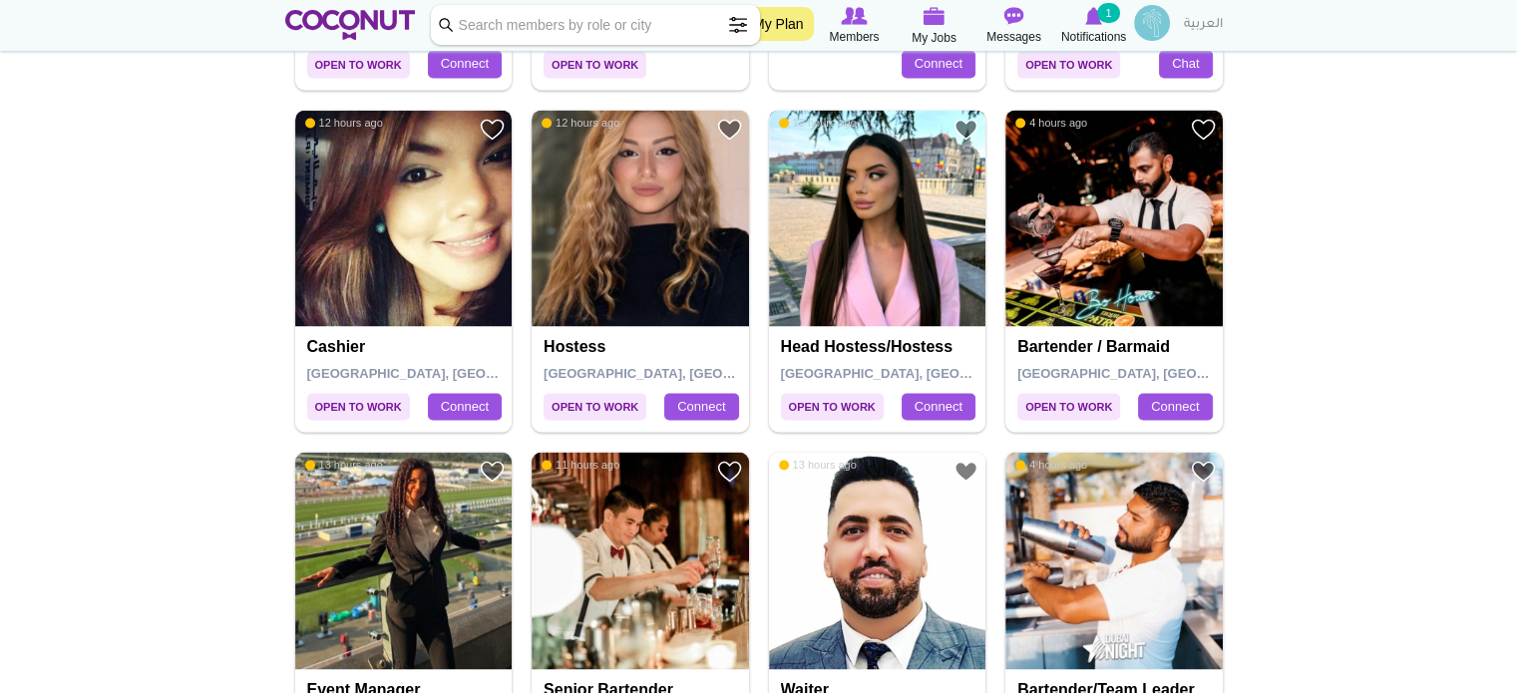
click at [879, 222] on img at bounding box center [877, 218] width 217 height 217
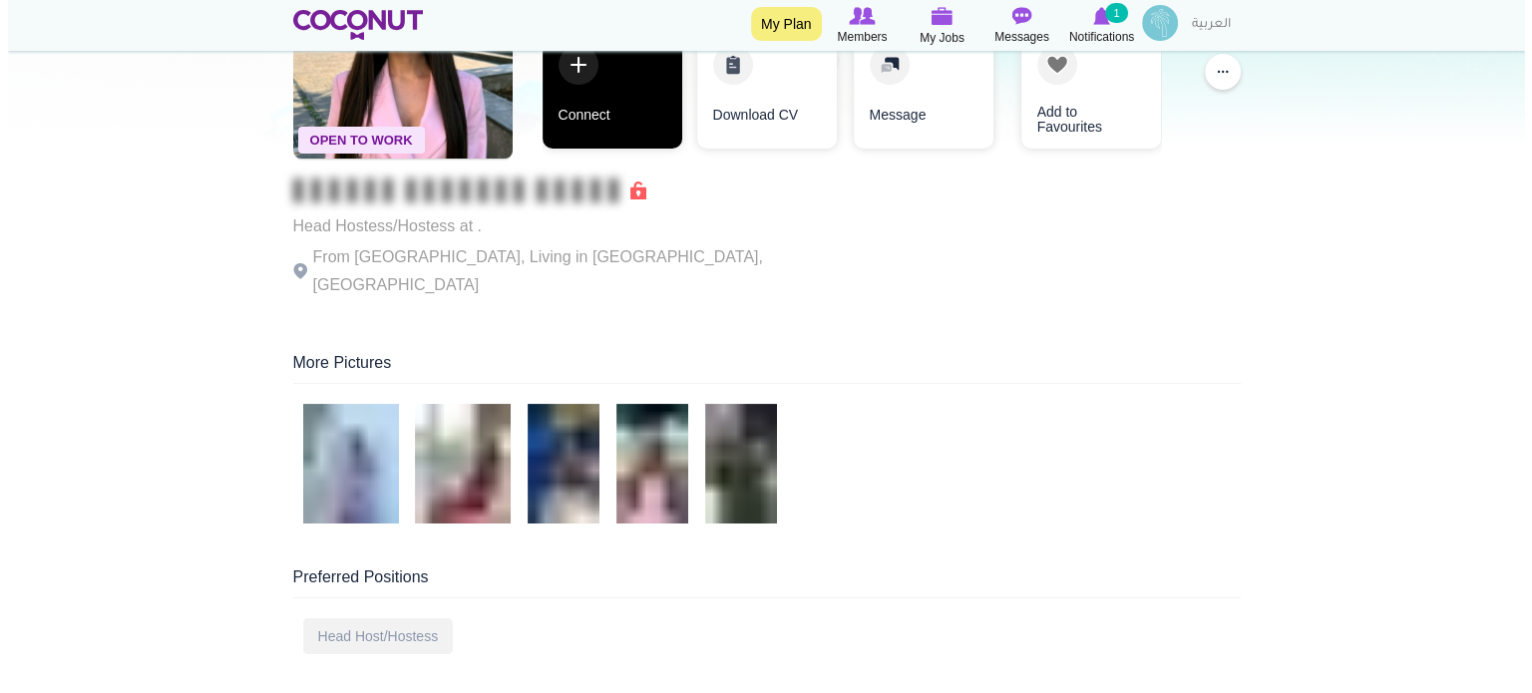
scroll to position [100, 0]
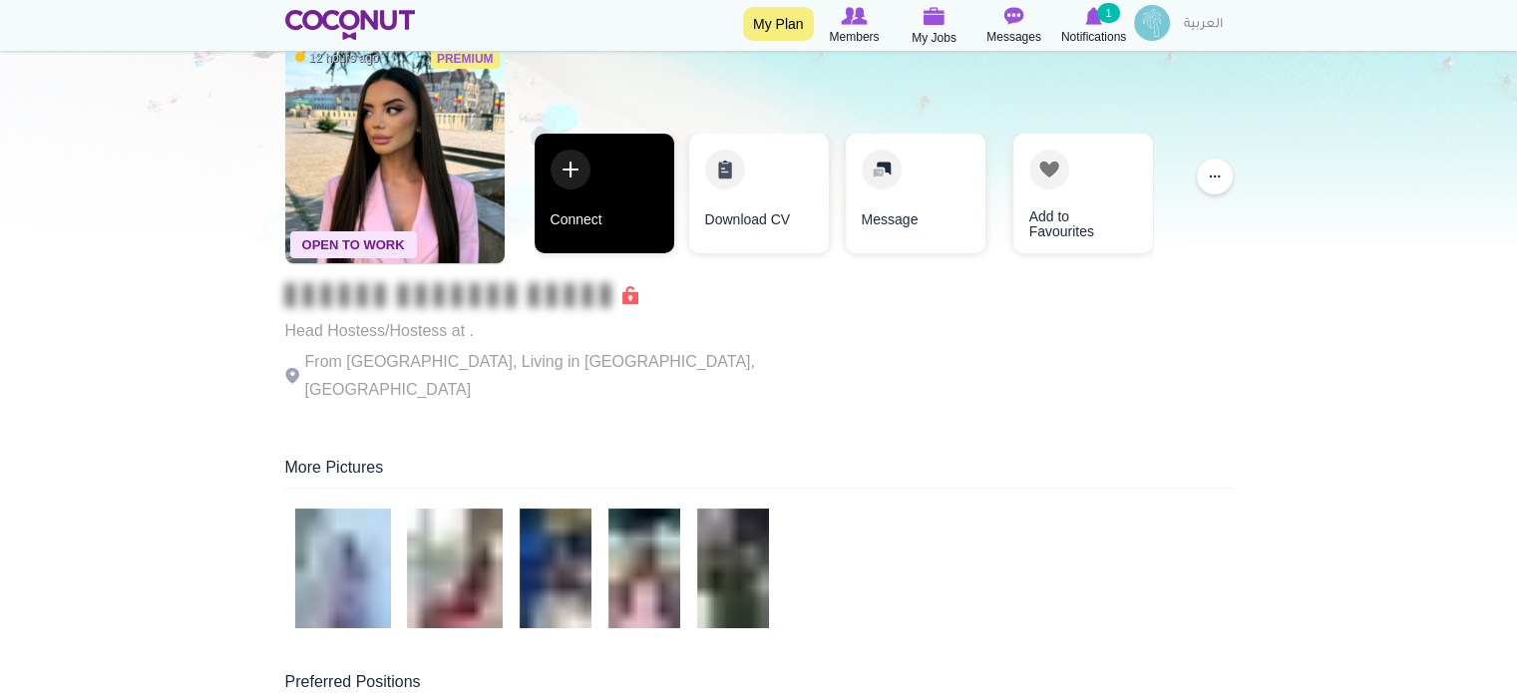
click at [633, 224] on link "Connect" at bounding box center [605, 194] width 140 height 120
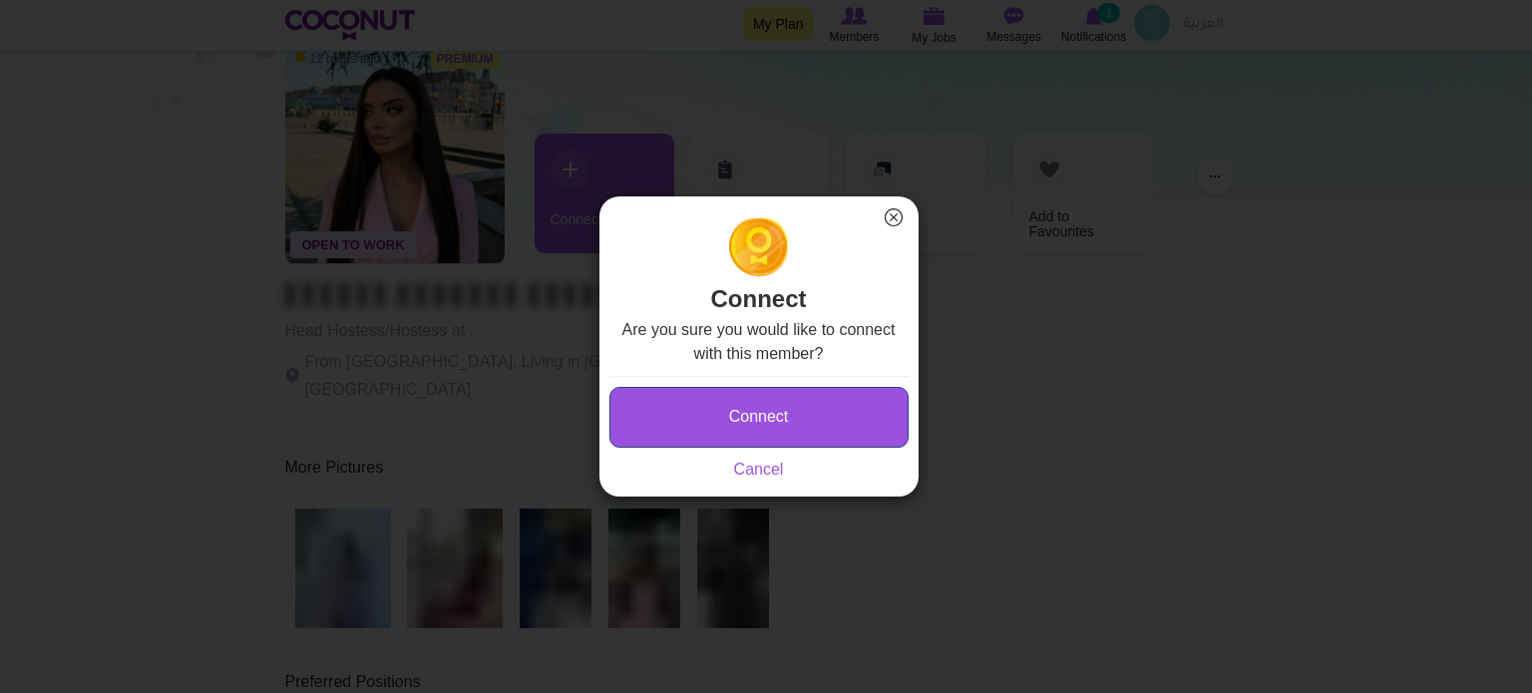
click at [784, 409] on button "Connect" at bounding box center [758, 417] width 299 height 61
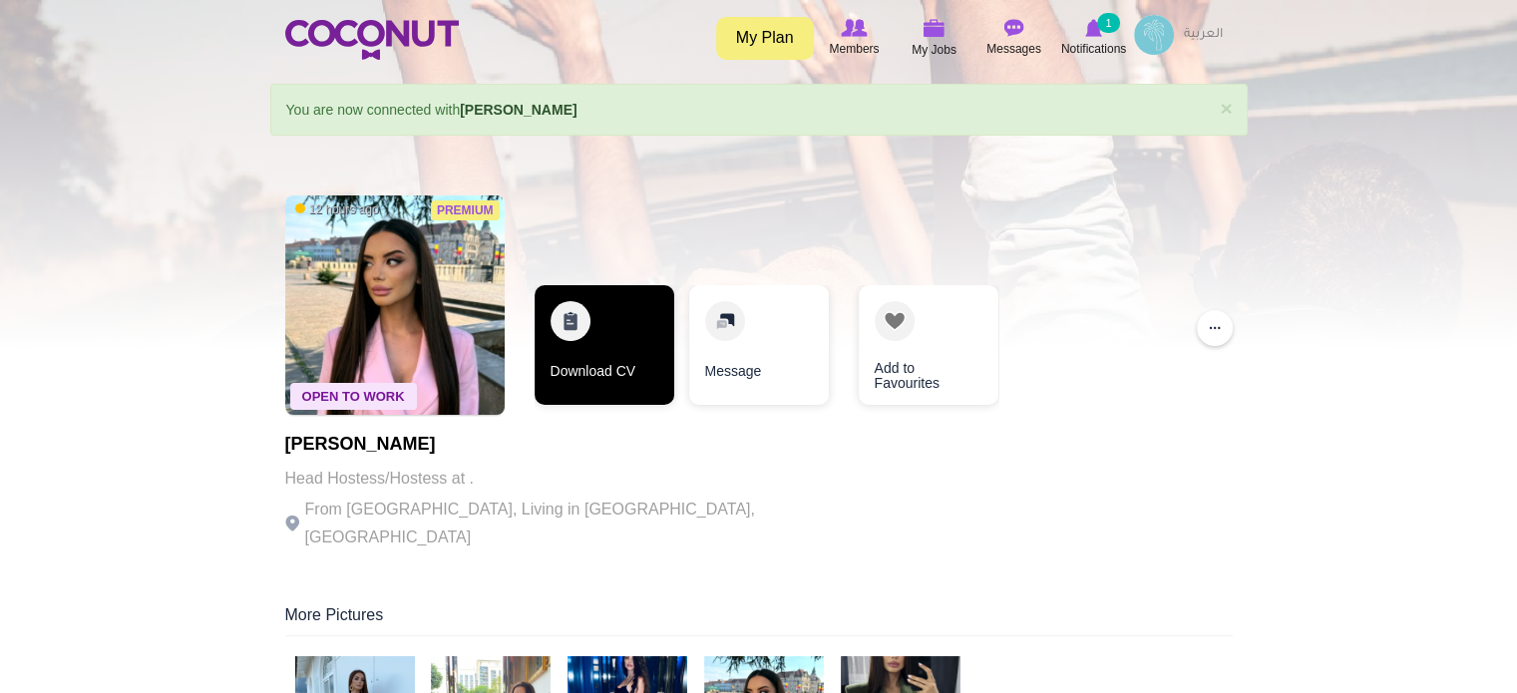
click at [585, 368] on link "Download CV" at bounding box center [605, 345] width 140 height 120
click at [627, 346] on link "Download CV" at bounding box center [605, 345] width 140 height 120
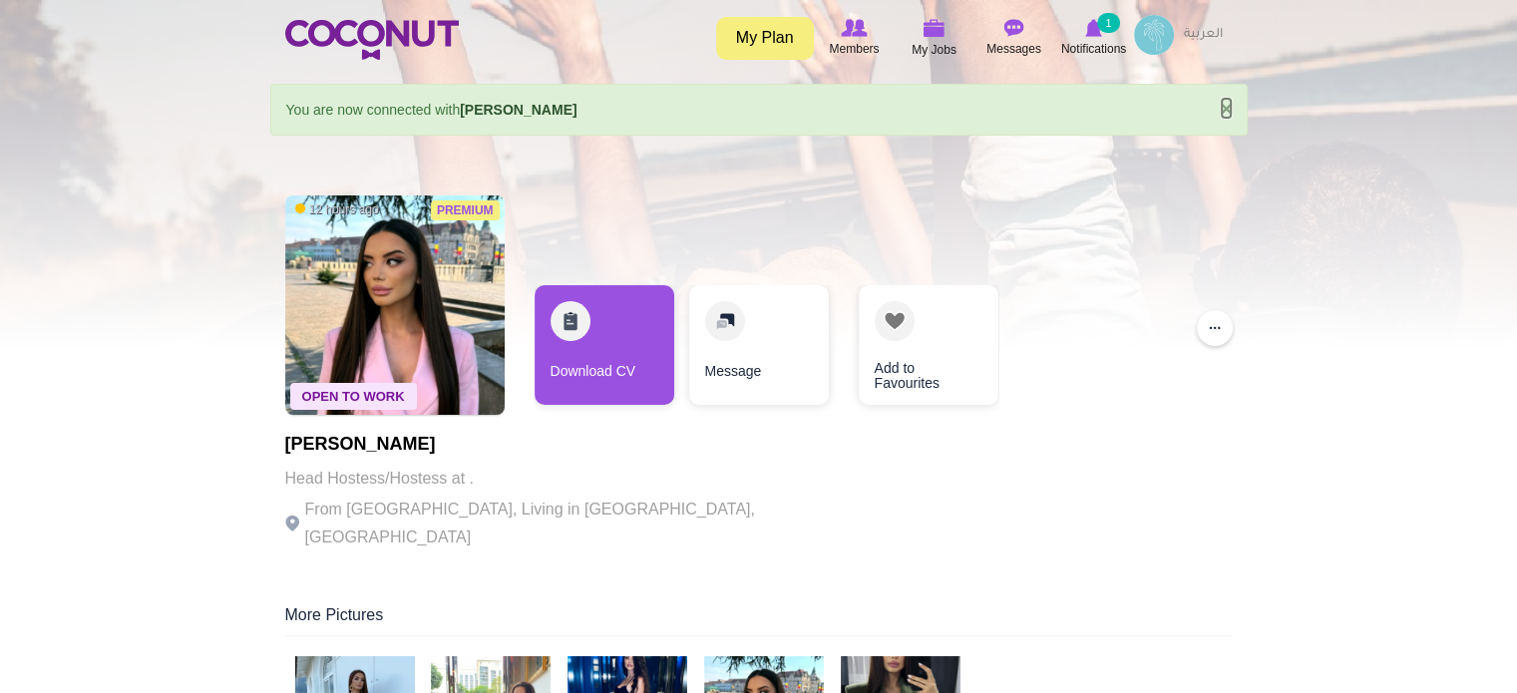
click at [1227, 107] on link "×" at bounding box center [1226, 108] width 12 height 21
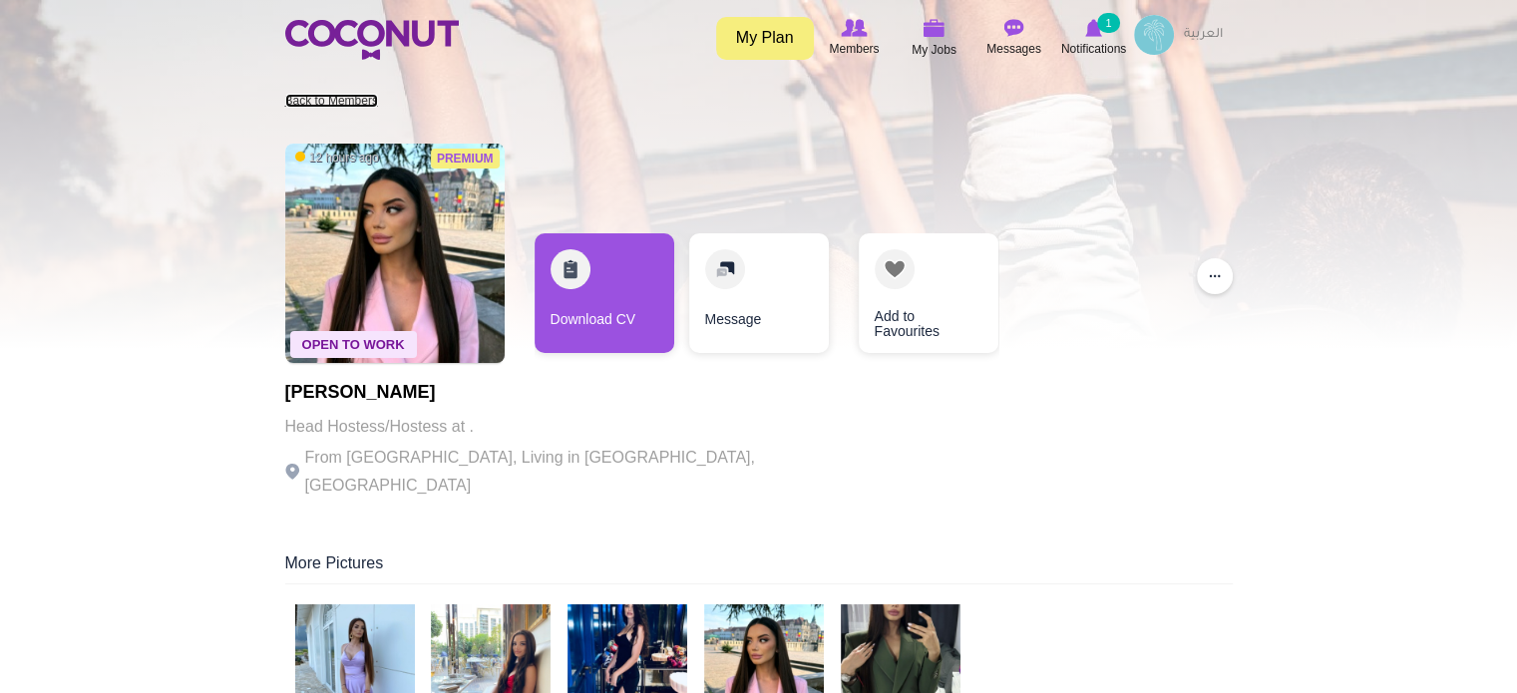
click at [348, 95] on link "Back to Members" at bounding box center [331, 101] width 93 height 14
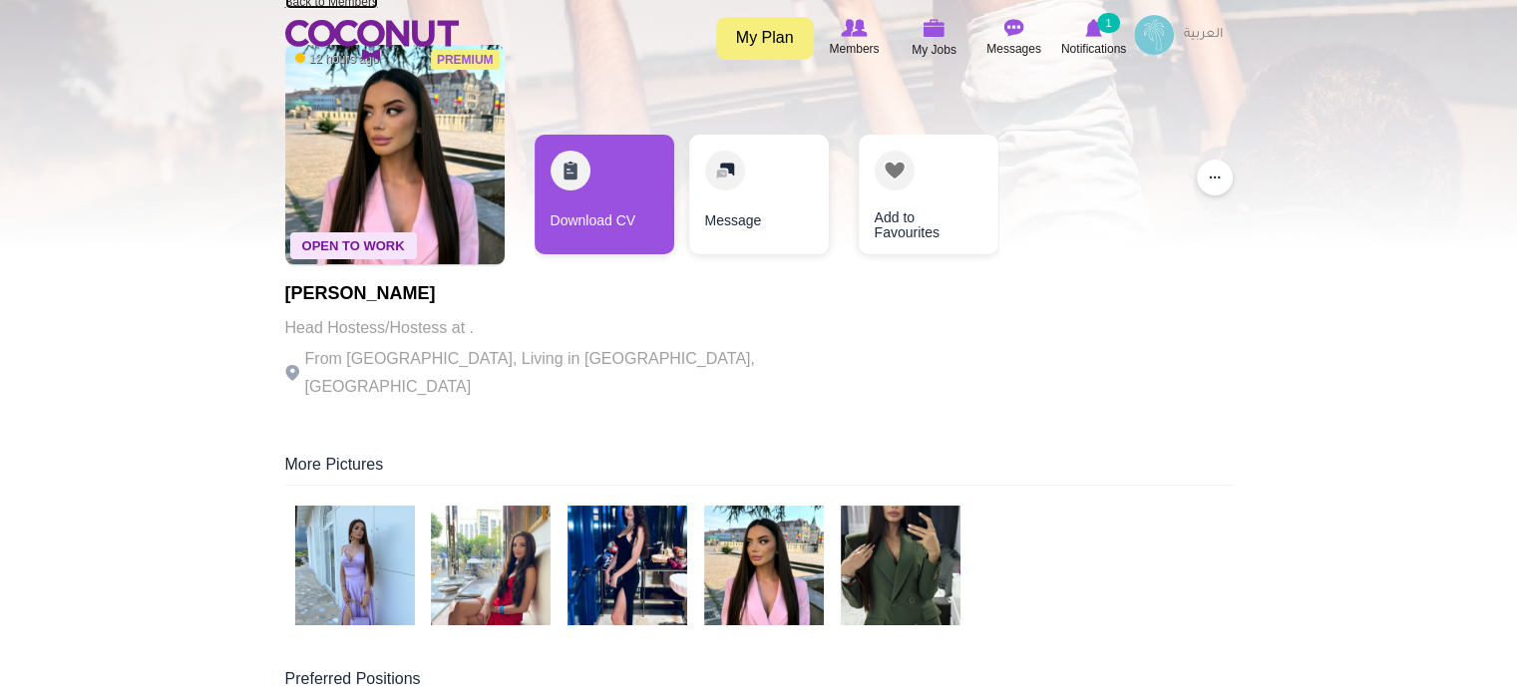
scroll to position [199, 0]
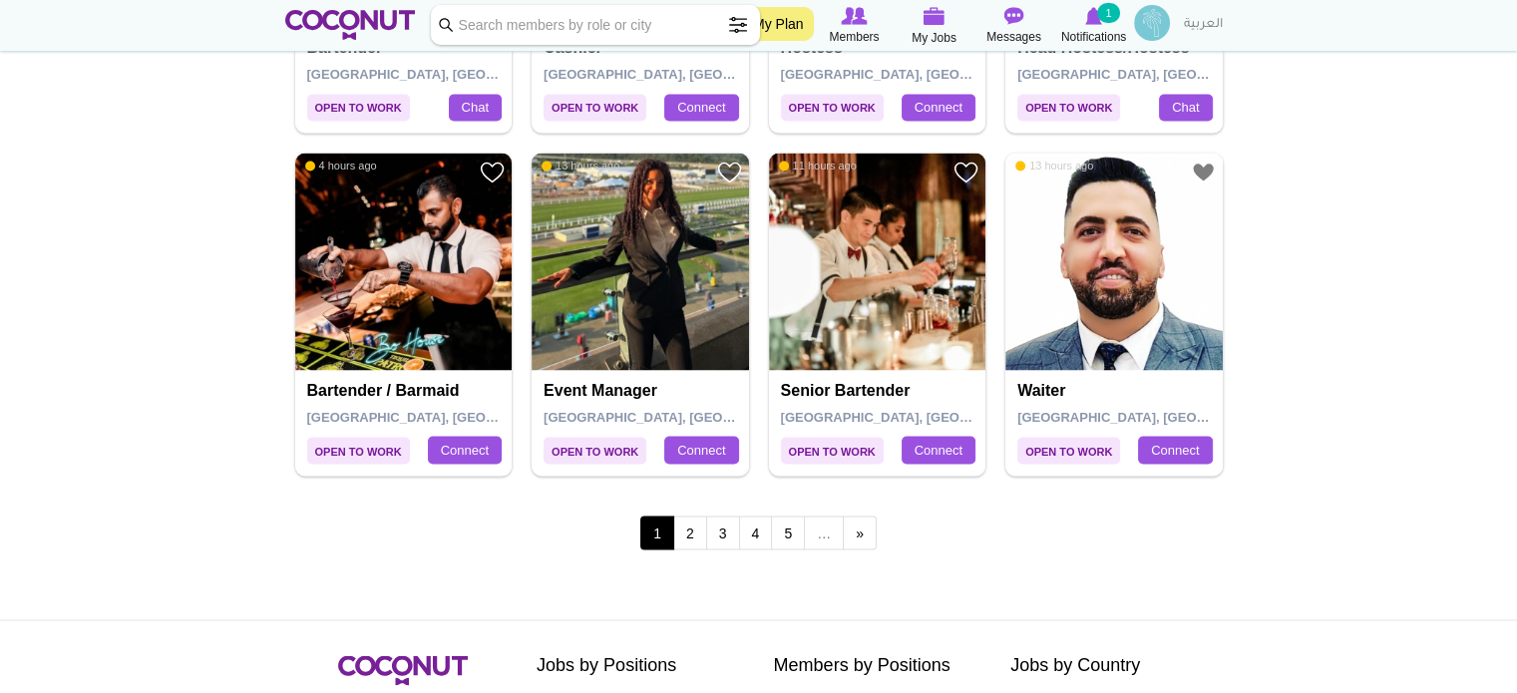
scroll to position [3391, 0]
click at [690, 531] on link "2" at bounding box center [690, 533] width 34 height 34
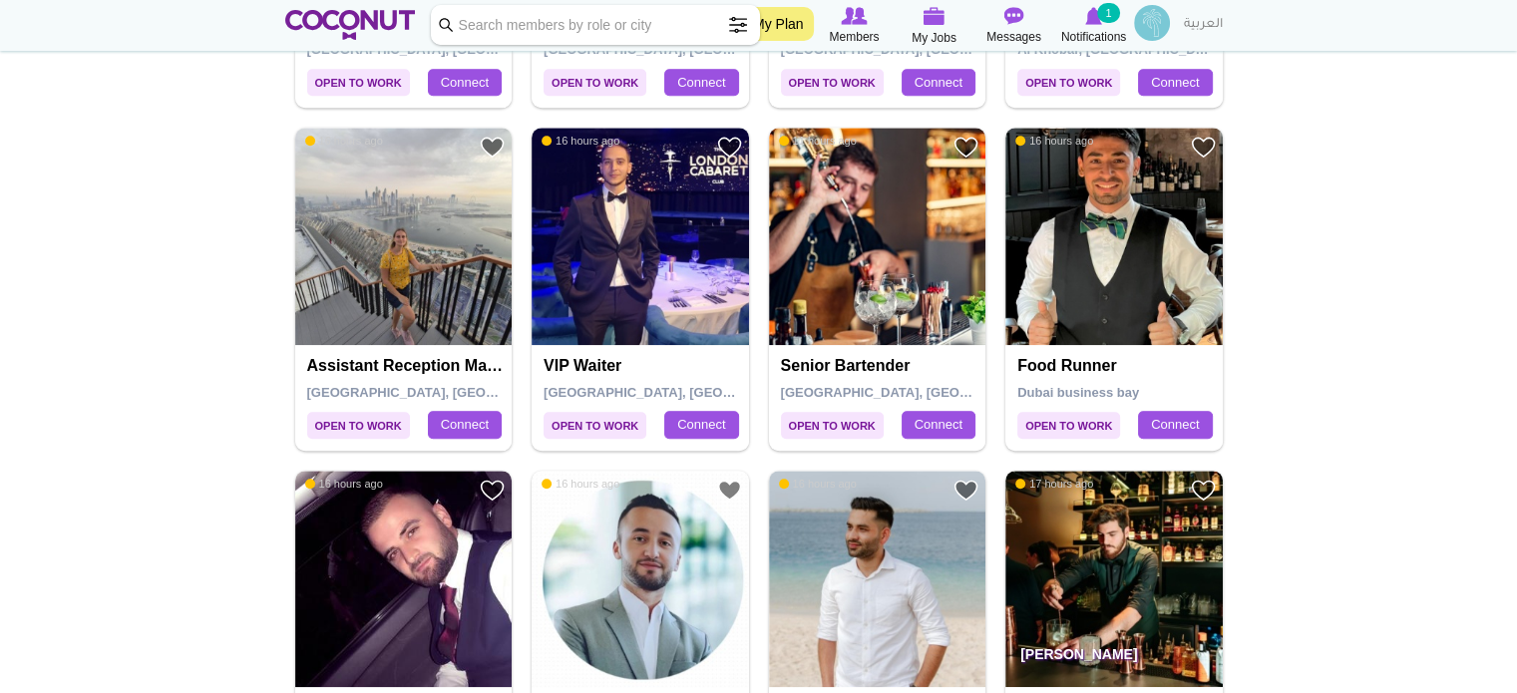
scroll to position [1596, 0]
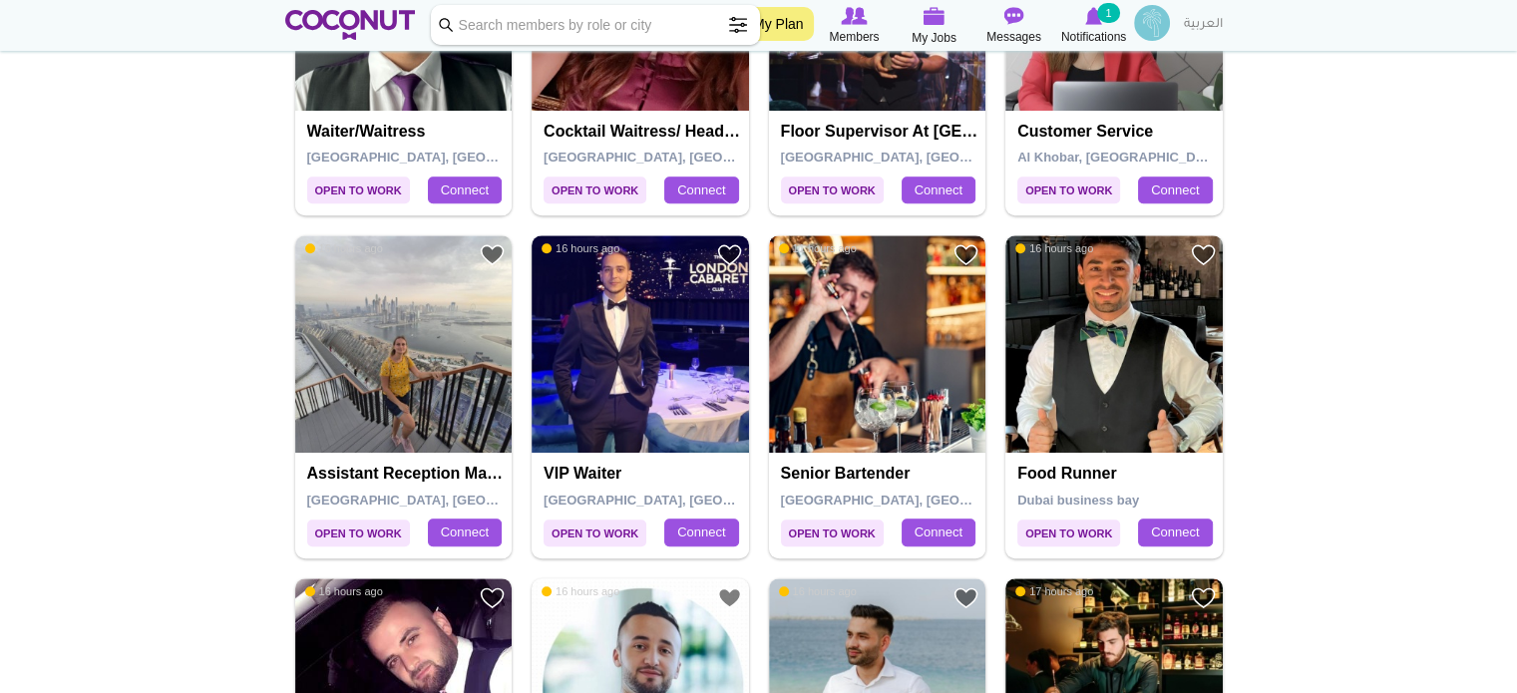
click at [858, 350] on img at bounding box center [877, 343] width 217 height 217
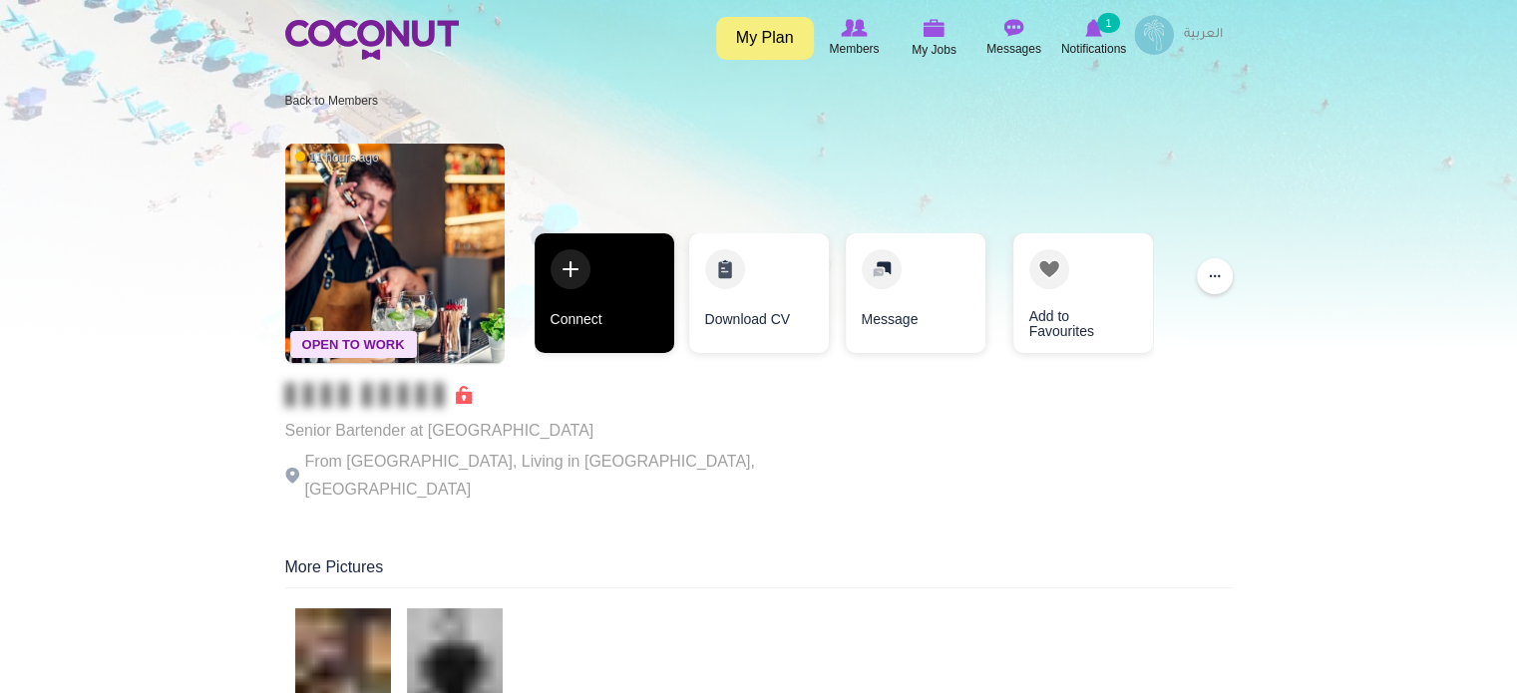
click at [627, 314] on link "Connect" at bounding box center [605, 293] width 140 height 120
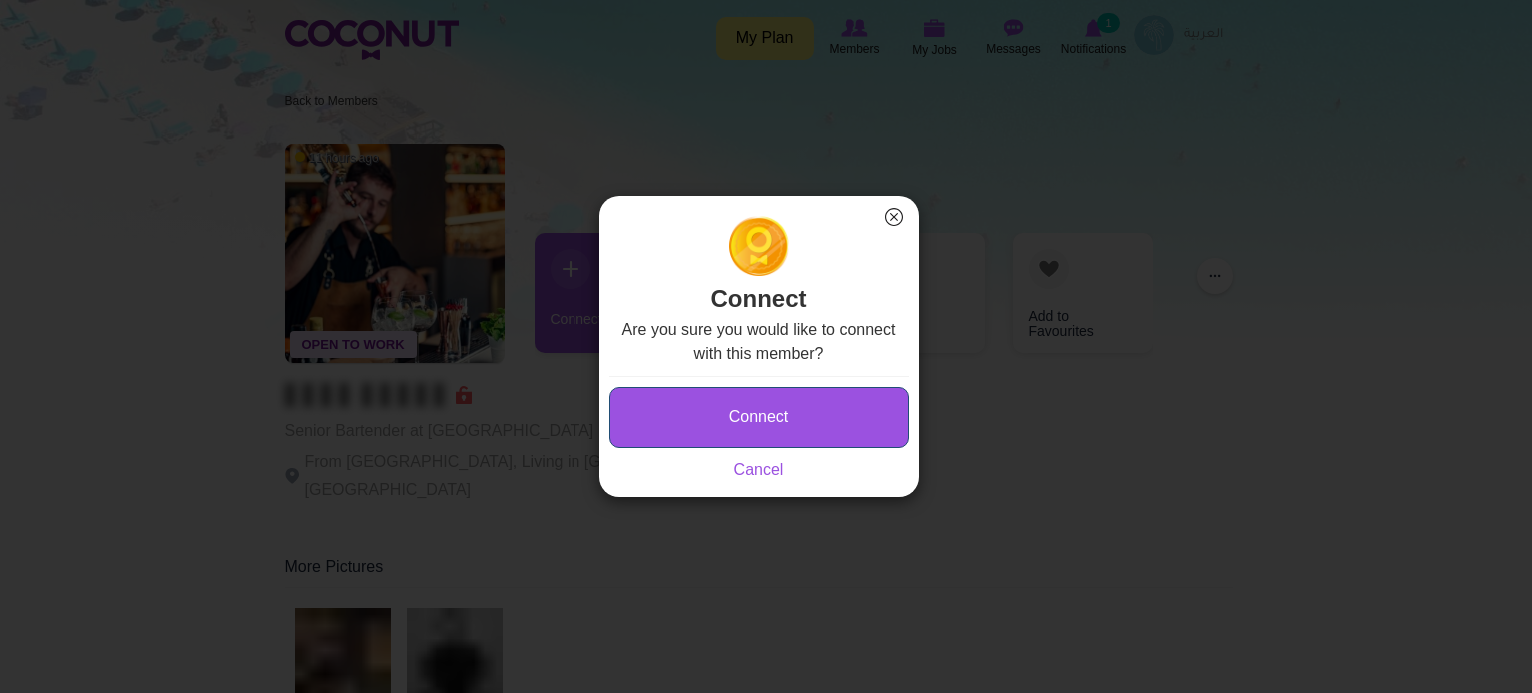
click at [730, 399] on button "Connect" at bounding box center [758, 417] width 299 height 61
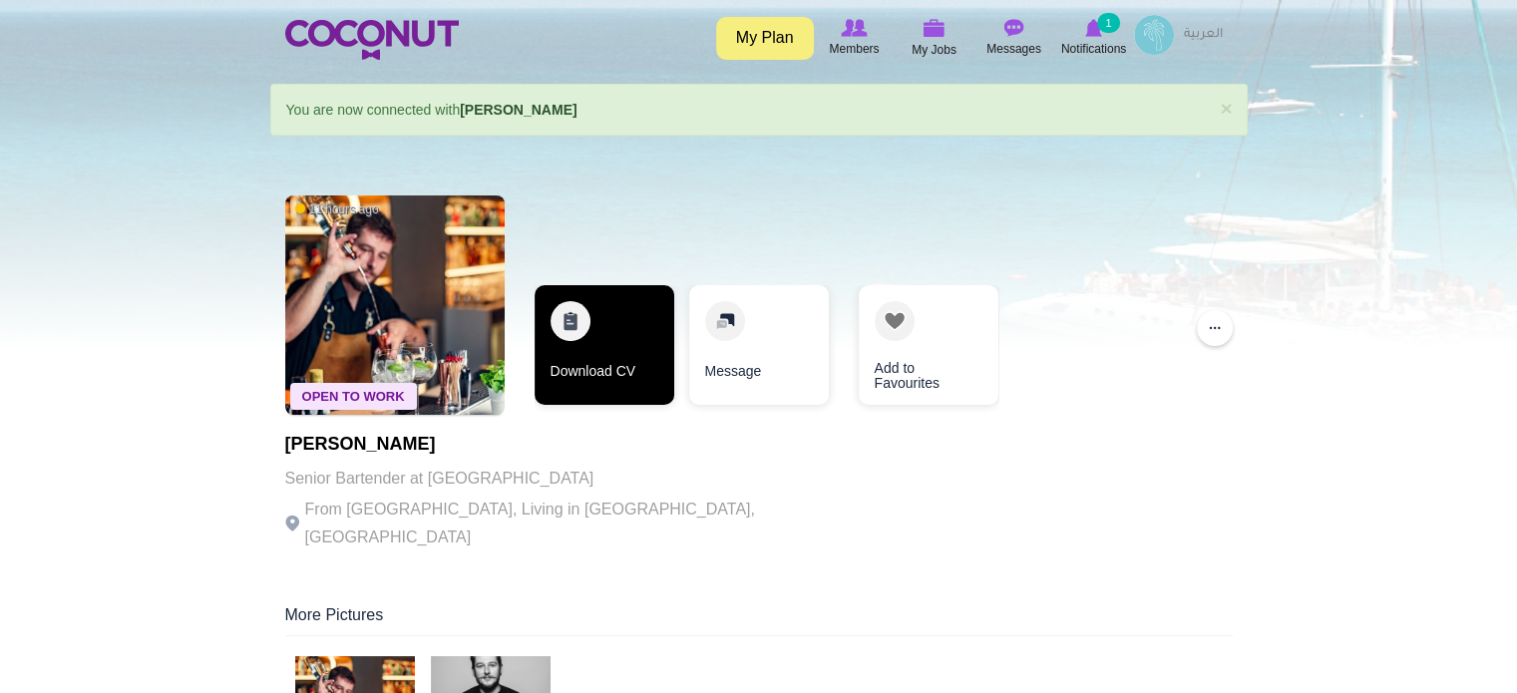
click at [622, 341] on link "Download CV" at bounding box center [605, 345] width 140 height 120
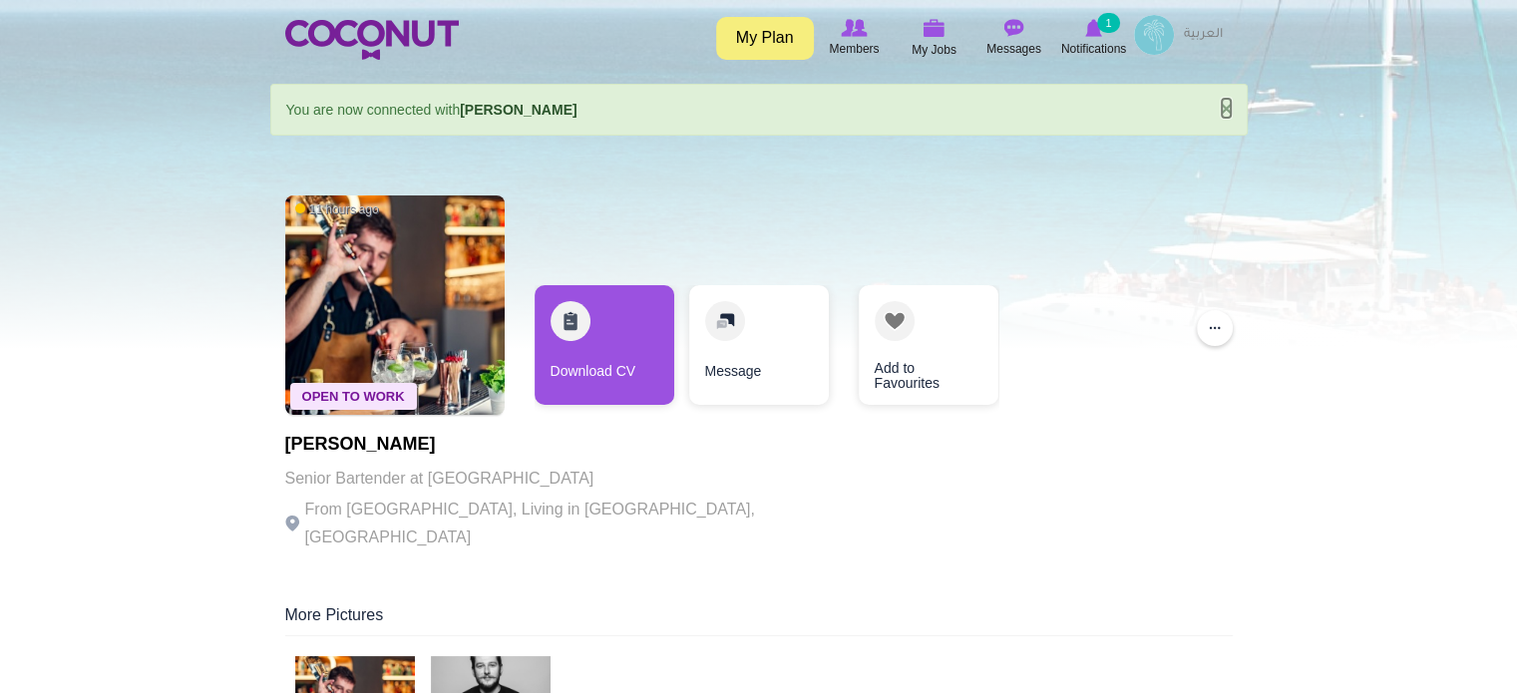
click at [1225, 107] on link "×" at bounding box center [1226, 108] width 12 height 21
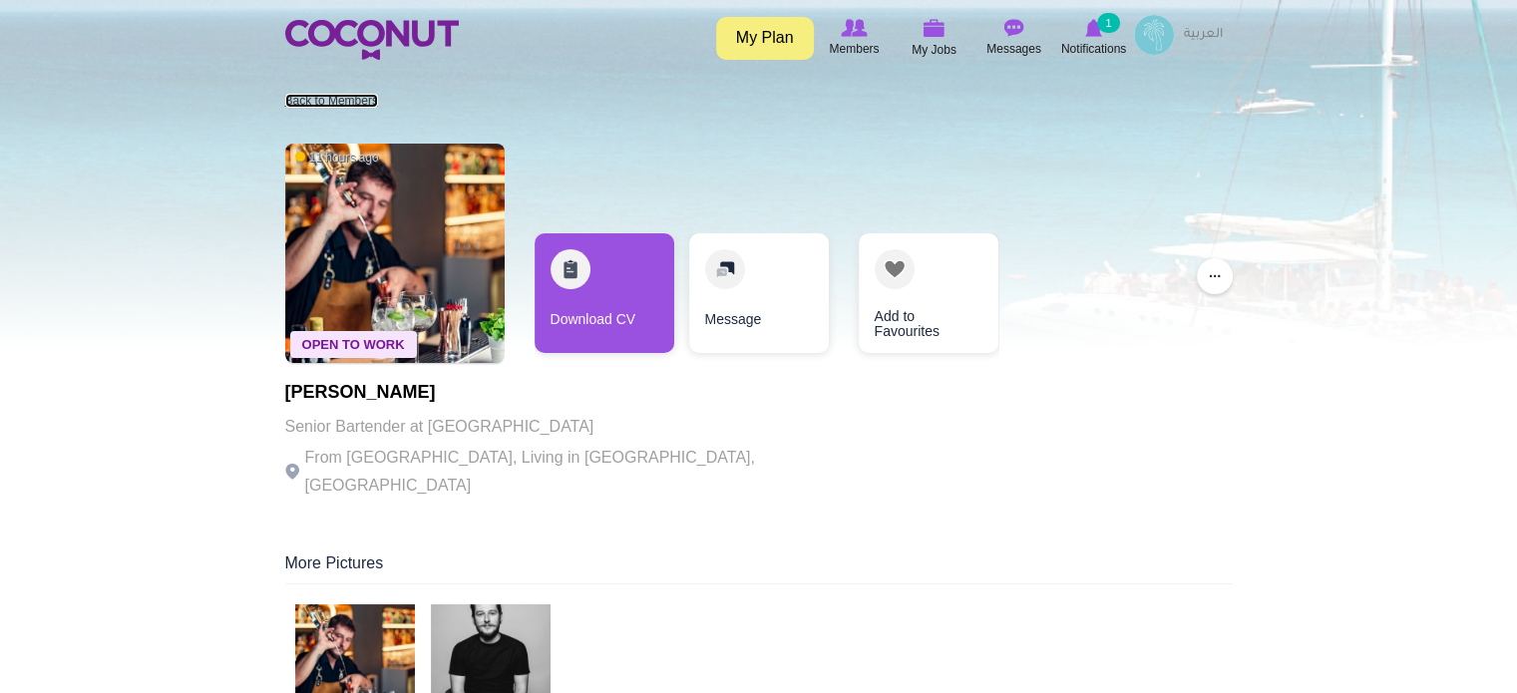
click at [332, 99] on link "Back to Members" at bounding box center [331, 101] width 93 height 14
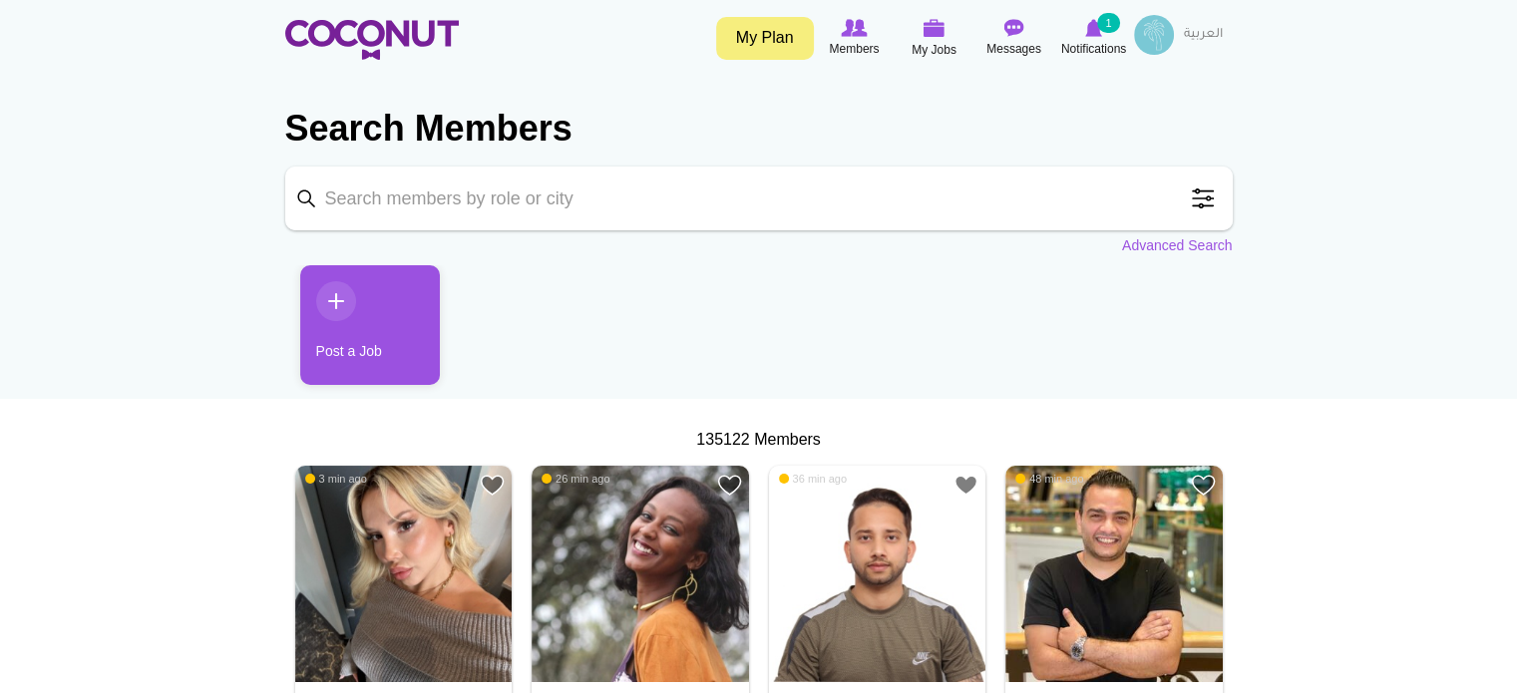
click at [1209, 198] on span at bounding box center [1203, 199] width 40 height 40
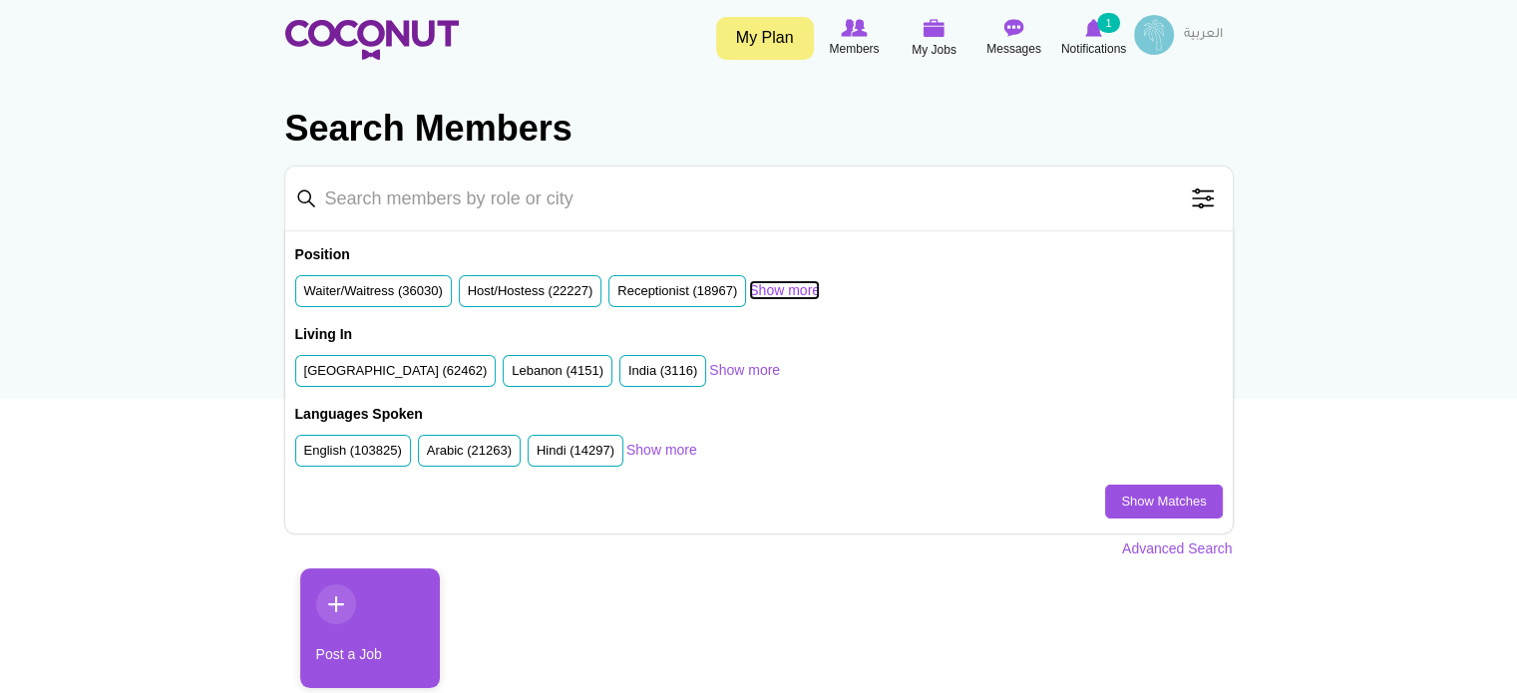
click at [762, 293] on link "Show more" at bounding box center [784, 290] width 71 height 20
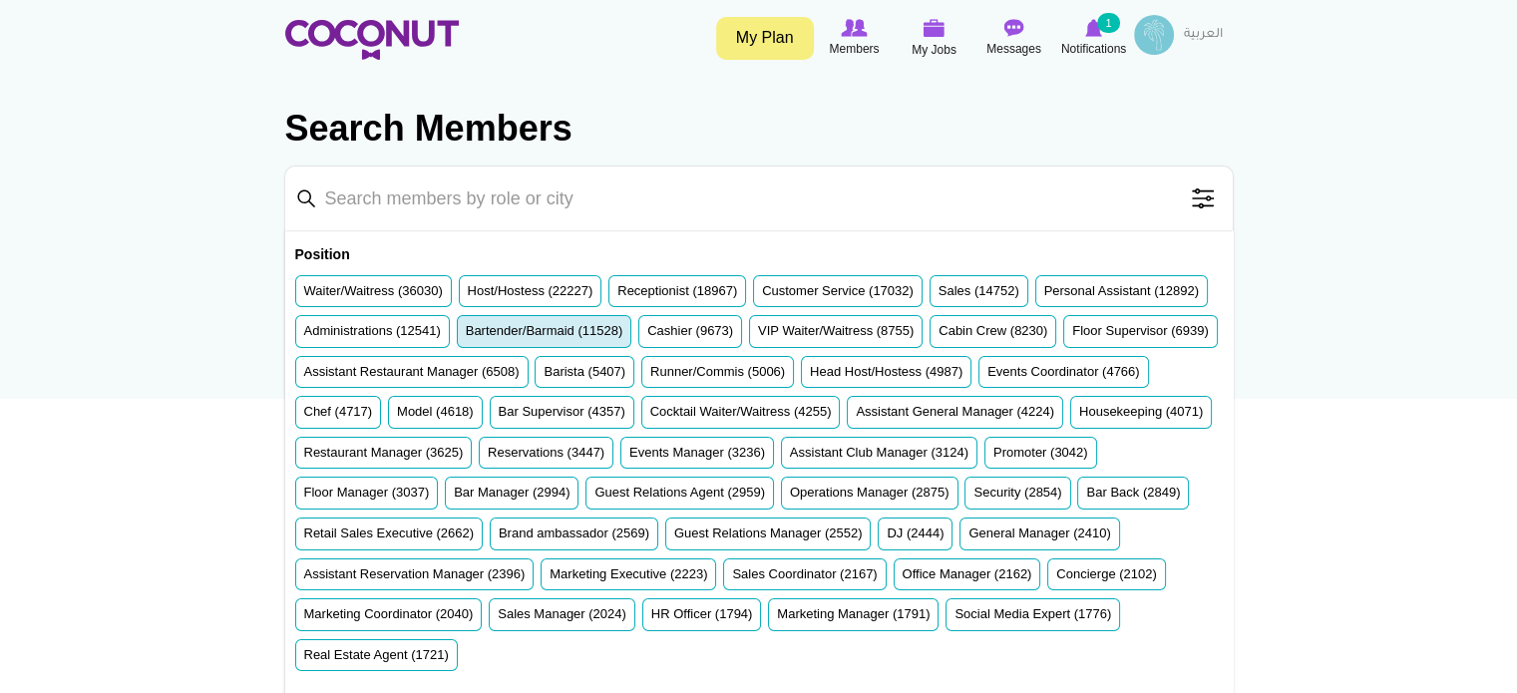
click at [623, 326] on label "Bartender/Barmaid (11528)" at bounding box center [545, 331] width 158 height 19
click at [466, 335] on input "Bartender/Barmaid (11528)" at bounding box center [466, 335] width 0 height 0
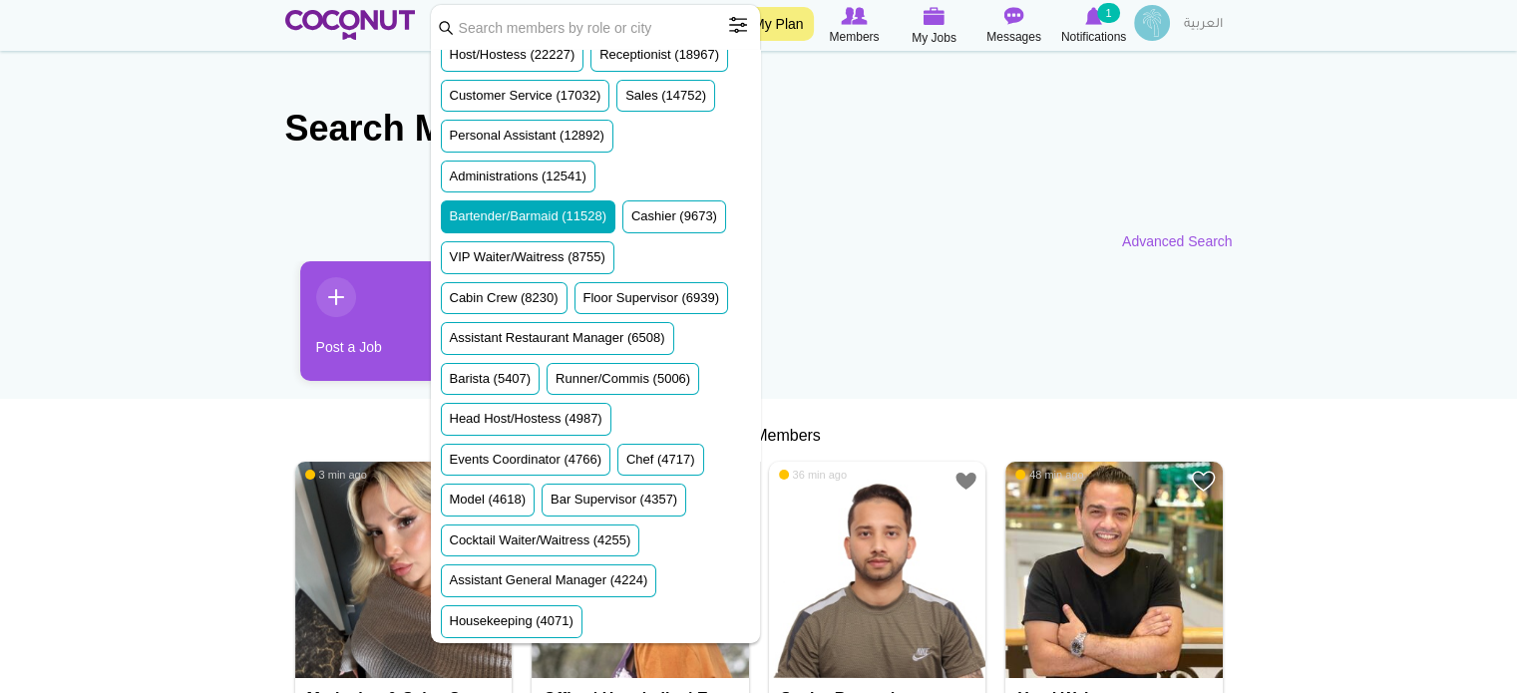
scroll to position [299, 0]
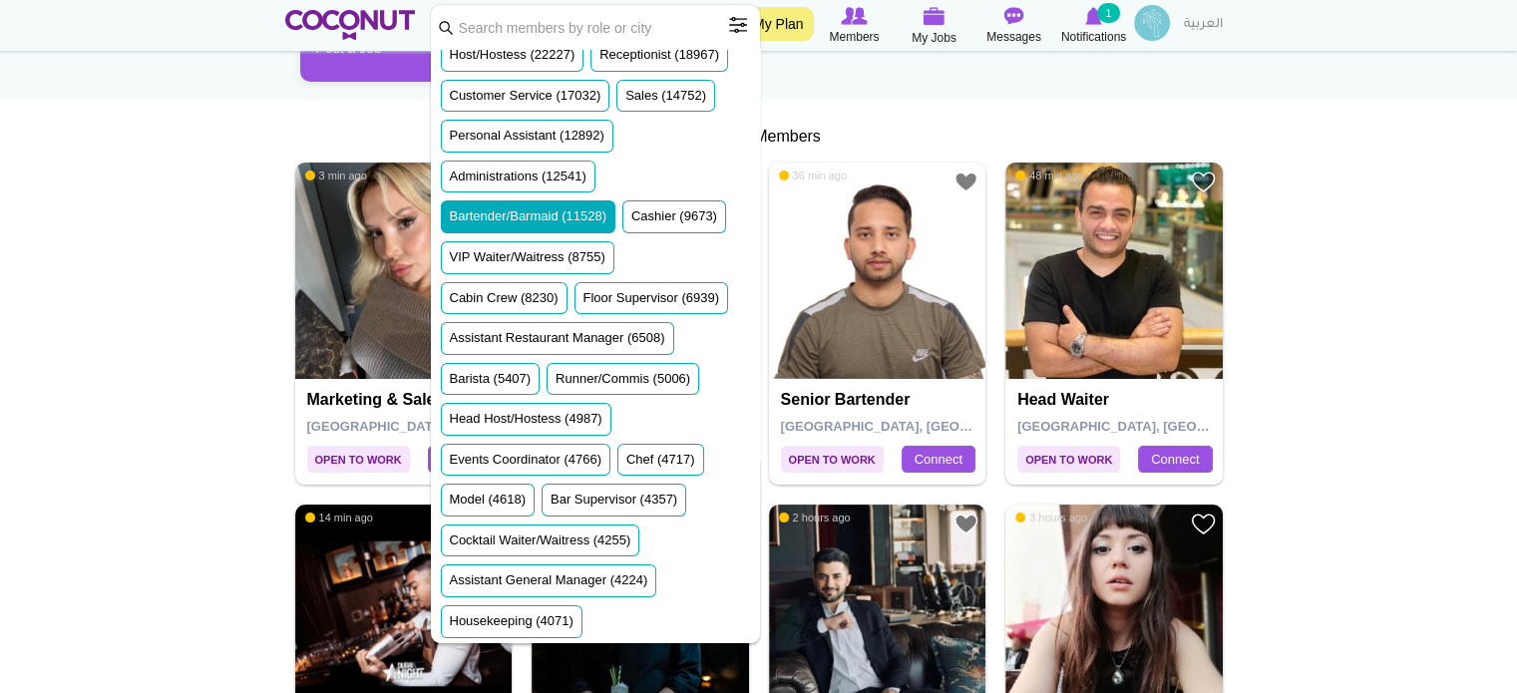
click at [854, 89] on ul "Post a Job" at bounding box center [759, 29] width 948 height 135
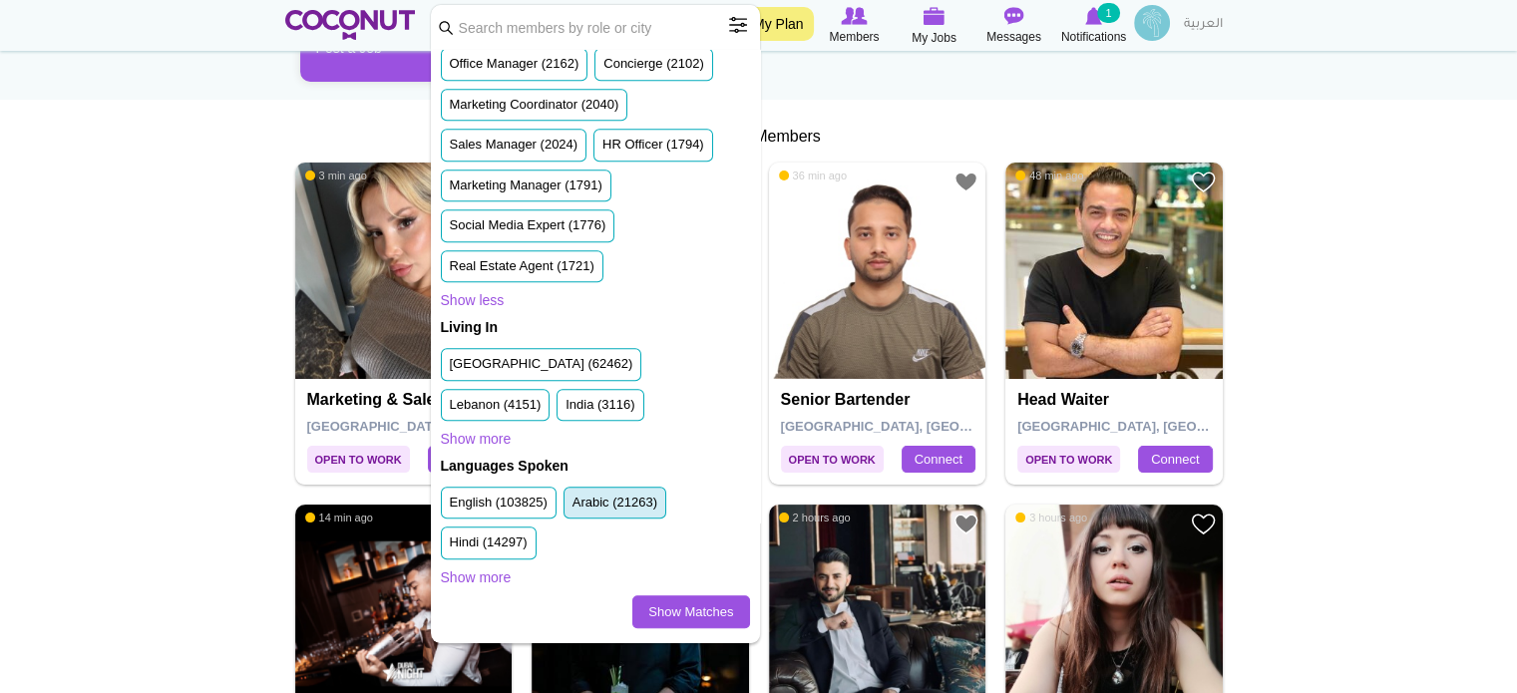
scroll to position [1324, 0]
click at [568, 359] on label "United Arab Emirates (62462)" at bounding box center [542, 364] width 184 height 19
click at [450, 368] on input "United Arab Emirates (62462)" at bounding box center [450, 368] width 0 height 0
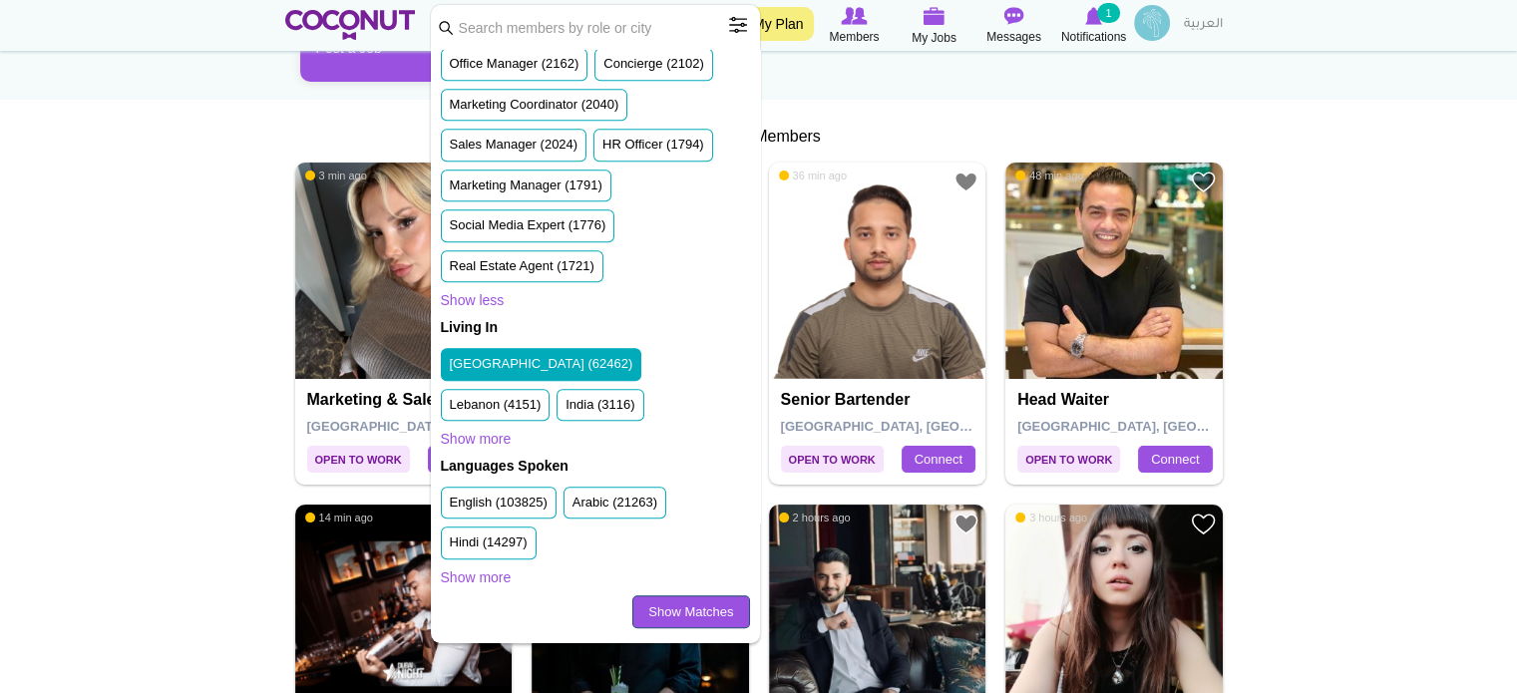
click at [680, 608] on link "Show Matches" at bounding box center [690, 612] width 117 height 34
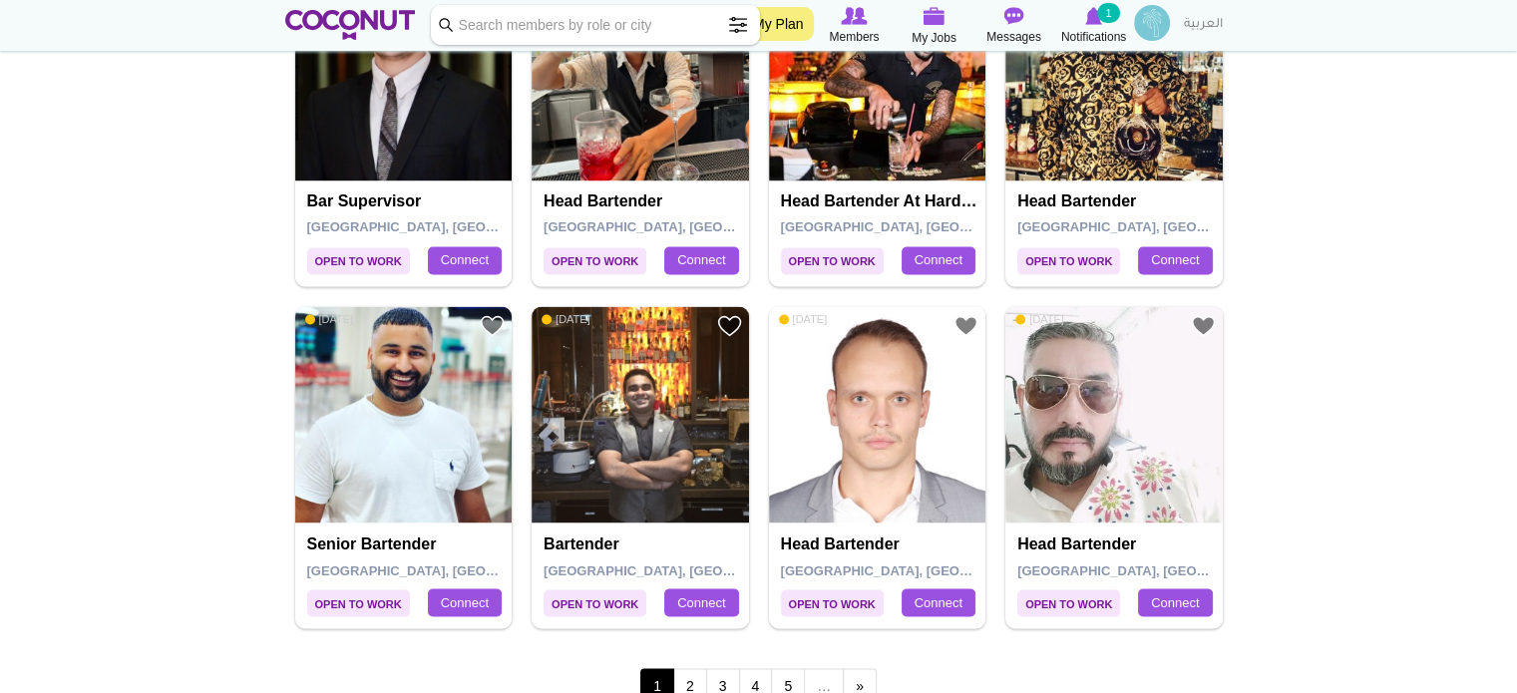
scroll to position [3591, 0]
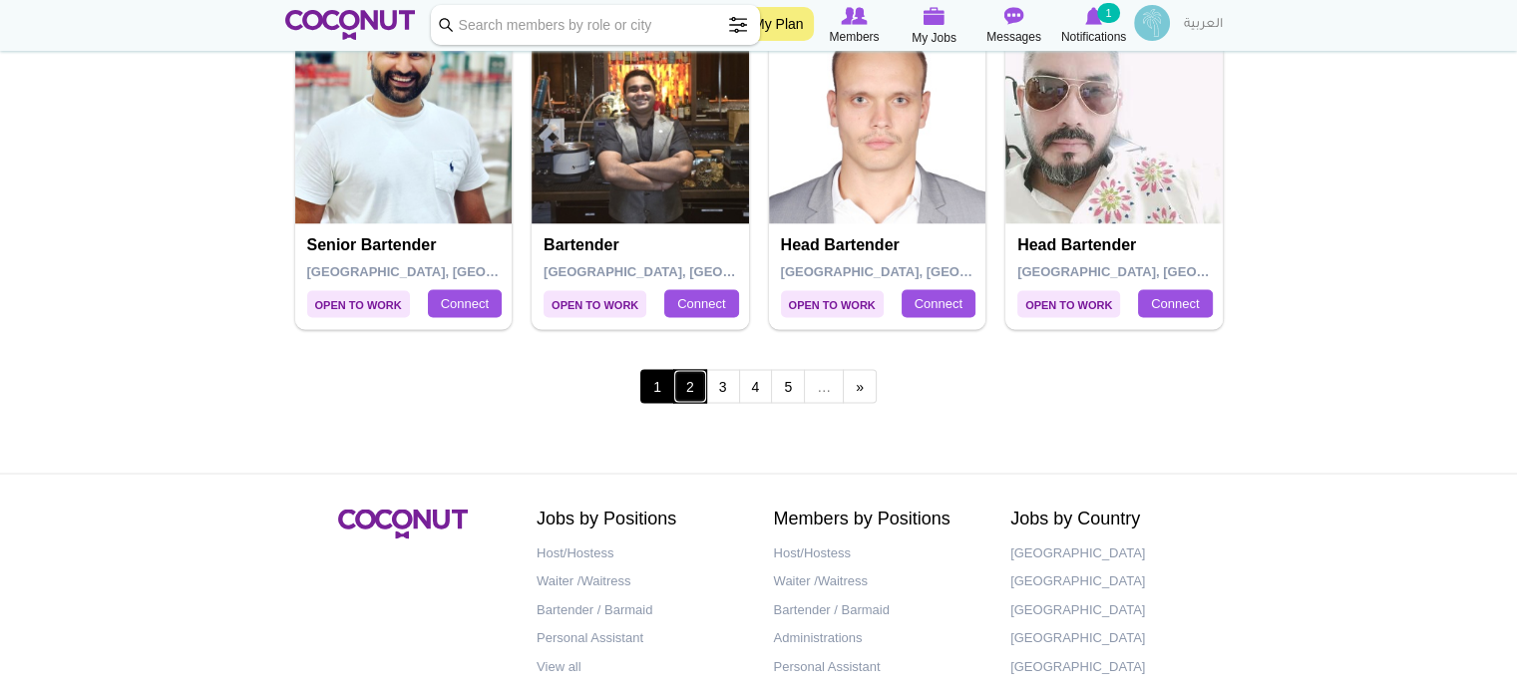
click at [695, 379] on link "2" at bounding box center [690, 386] width 34 height 34
